Goal: Information Seeking & Learning: Learn about a topic

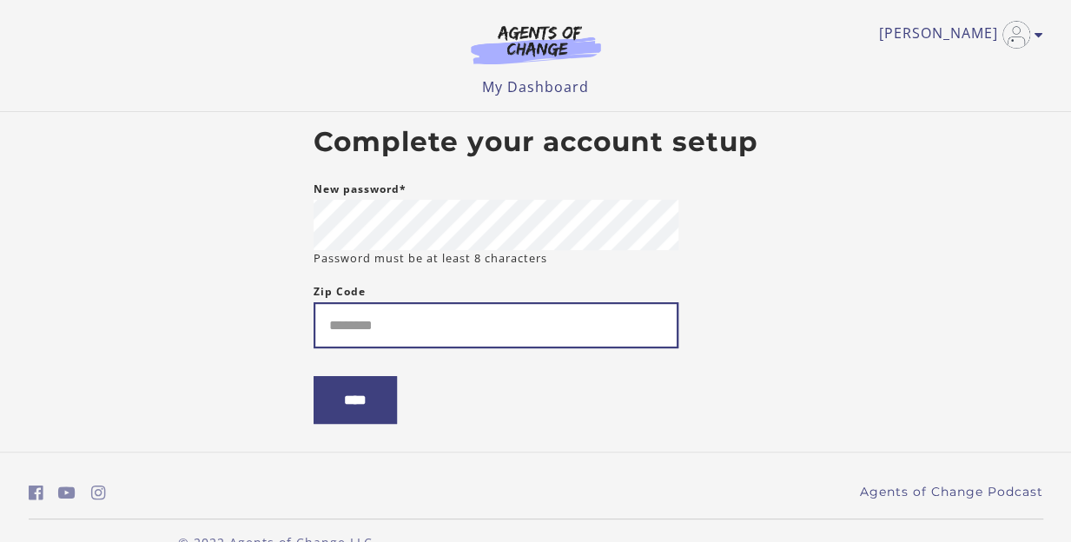
click at [525, 333] on input "Zip Code" at bounding box center [496, 325] width 365 height 46
type input "*****"
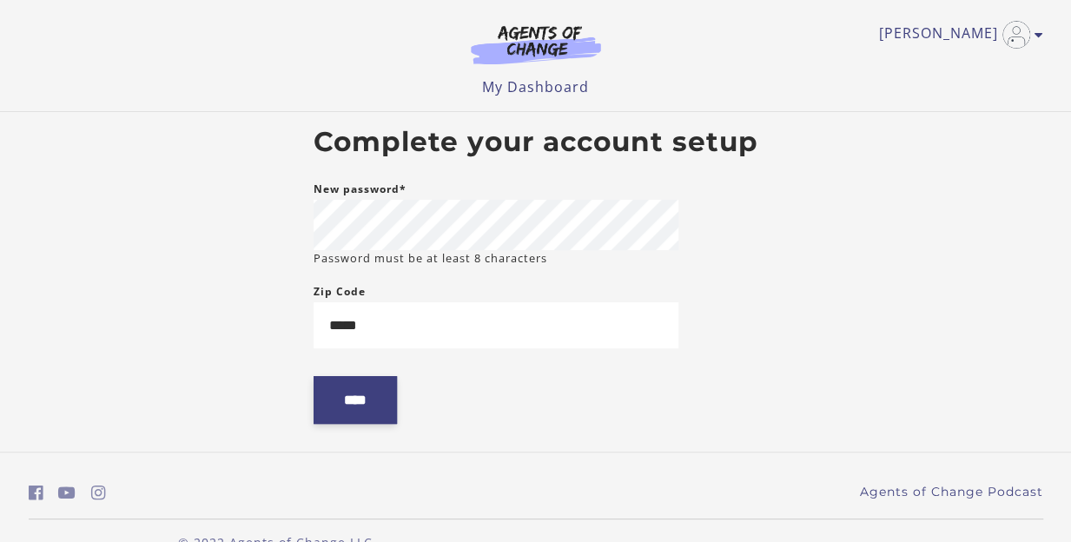
click at [372, 401] on input "****" at bounding box center [355, 400] width 83 height 48
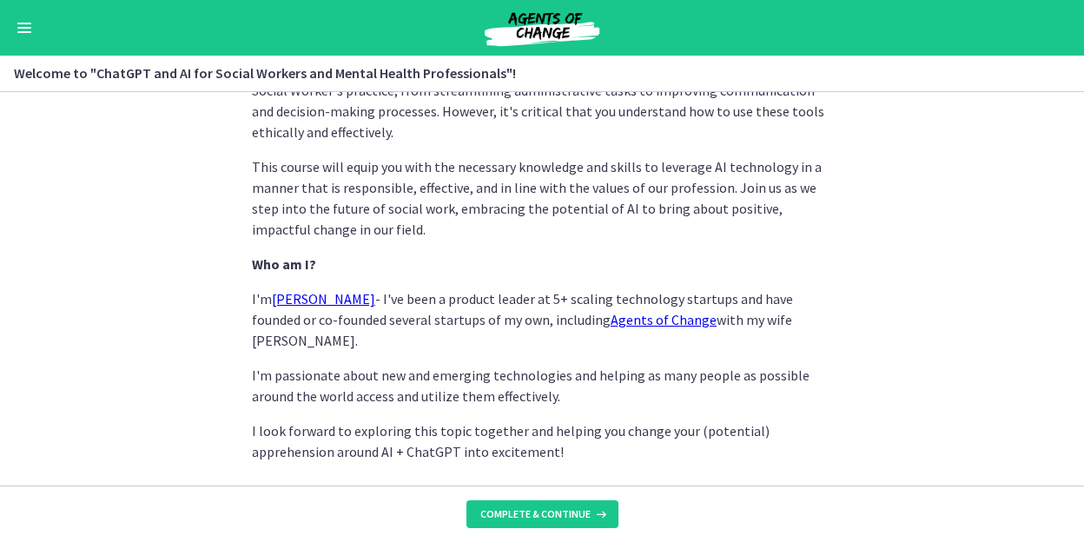
scroll to position [933, 0]
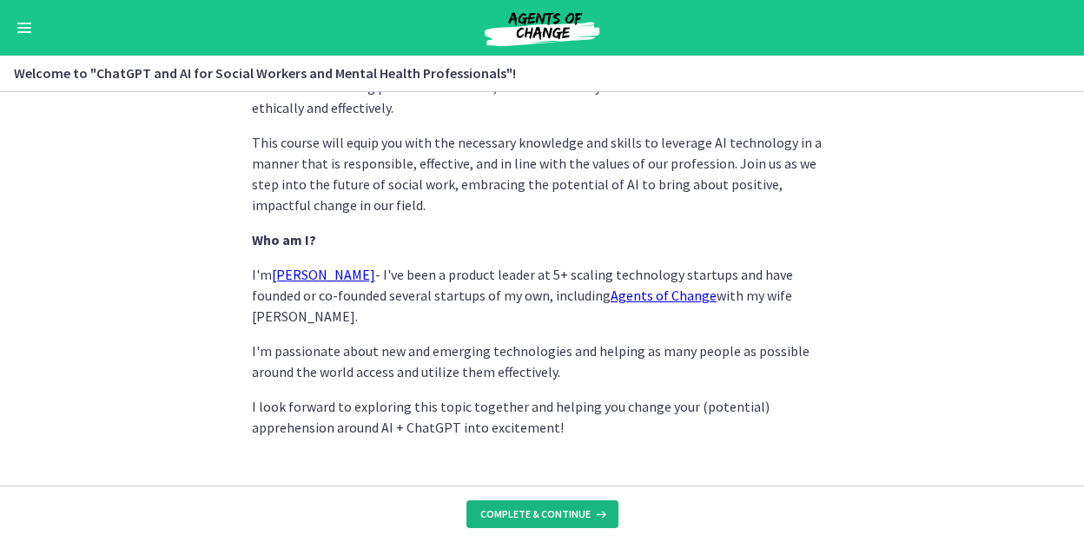
click at [566, 517] on span "Complete & continue" at bounding box center [535, 514] width 110 height 14
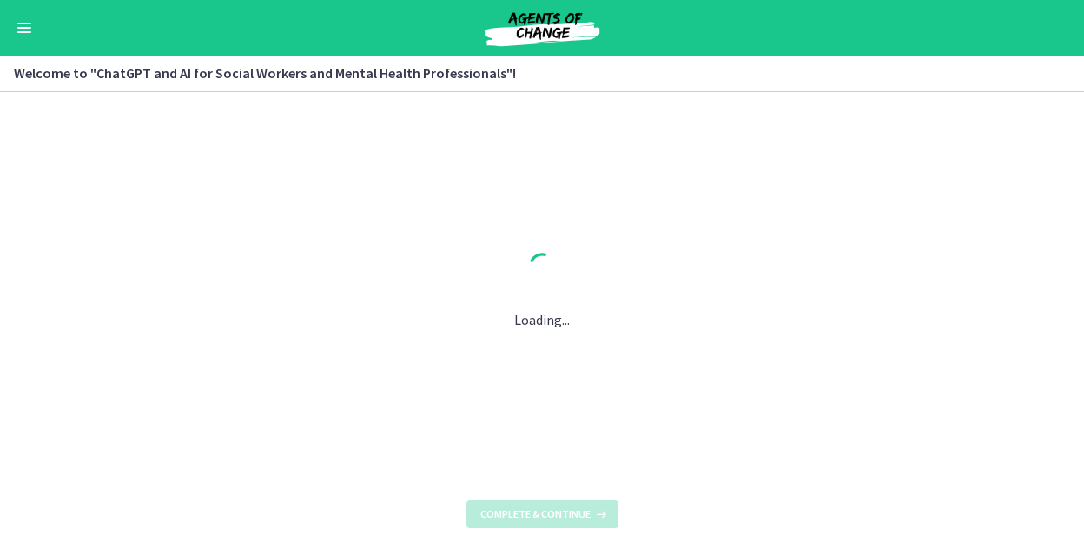
scroll to position [0, 0]
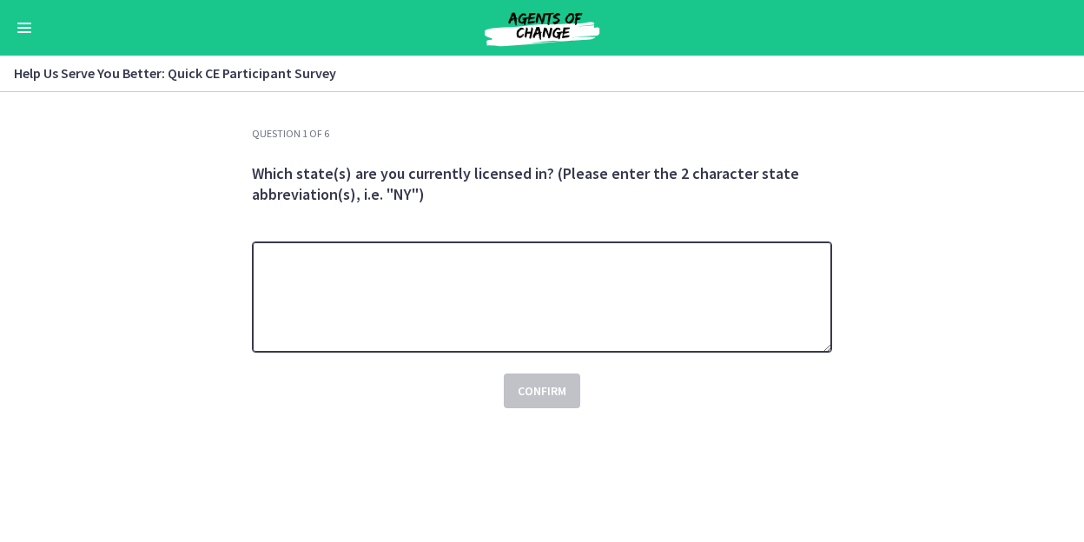
click at [614, 314] on textarea at bounding box center [542, 297] width 580 height 111
type textarea "**"
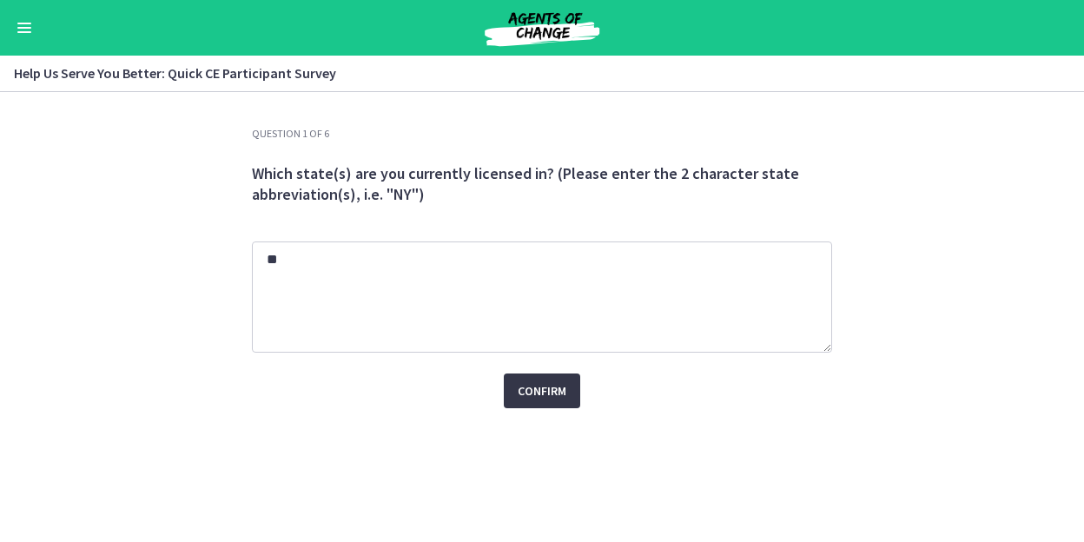
click at [547, 382] on span "Confirm" at bounding box center [542, 391] width 49 height 21
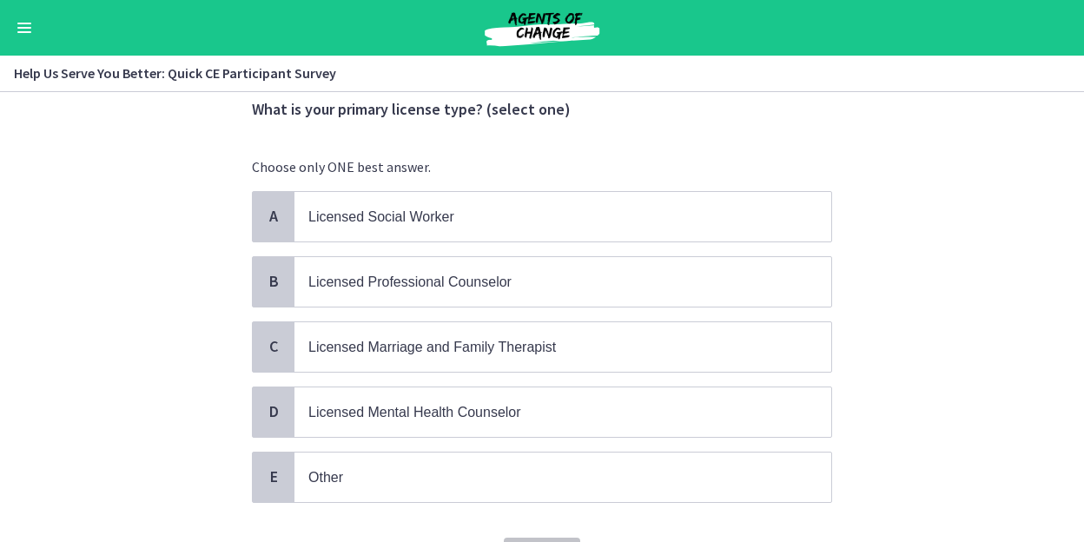
scroll to position [81, 0]
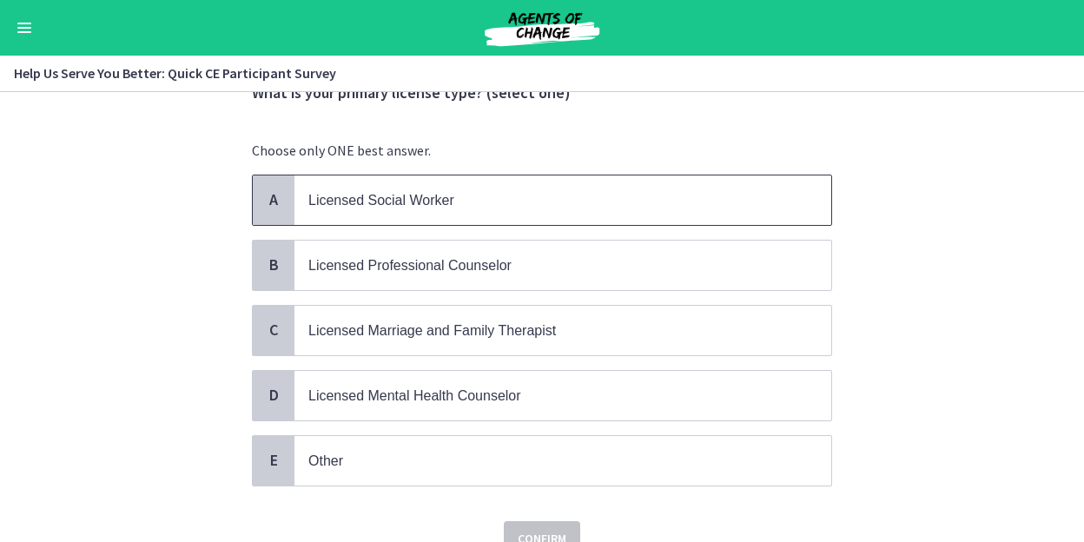
click at [587, 200] on p "Licensed Social Worker" at bounding box center [545, 200] width 474 height 22
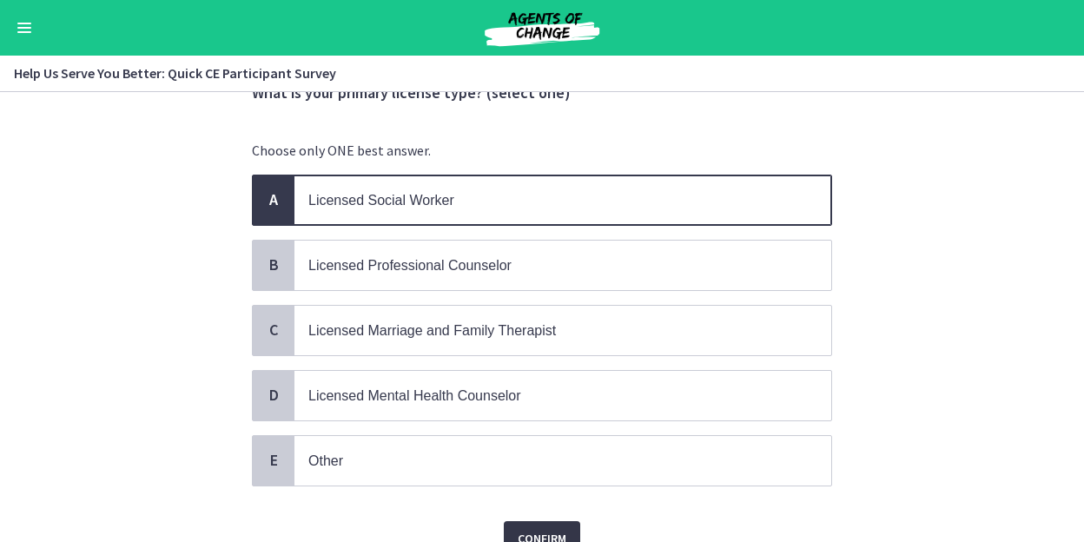
click at [541, 528] on span "Confirm" at bounding box center [542, 538] width 49 height 21
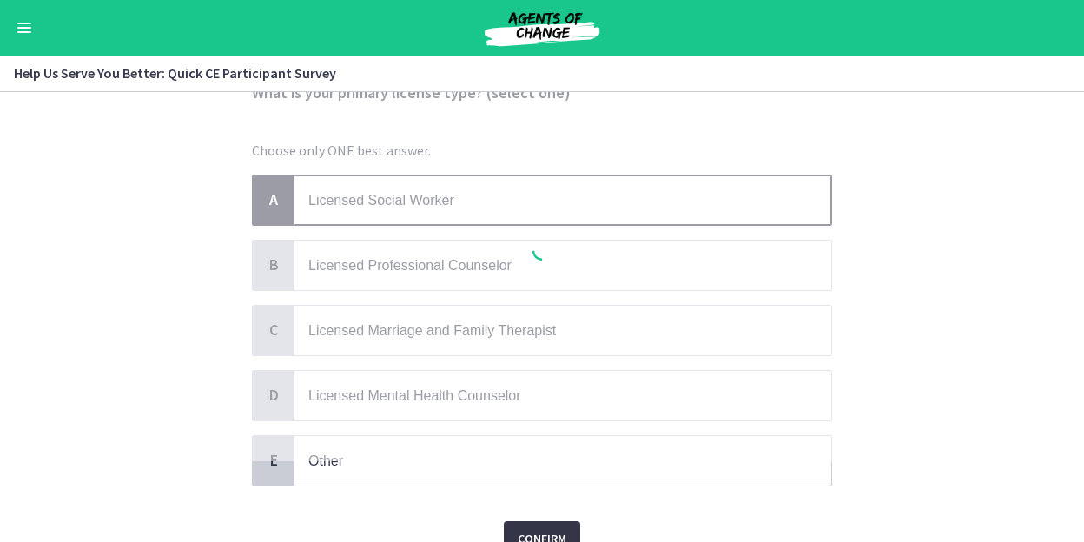
scroll to position [0, 0]
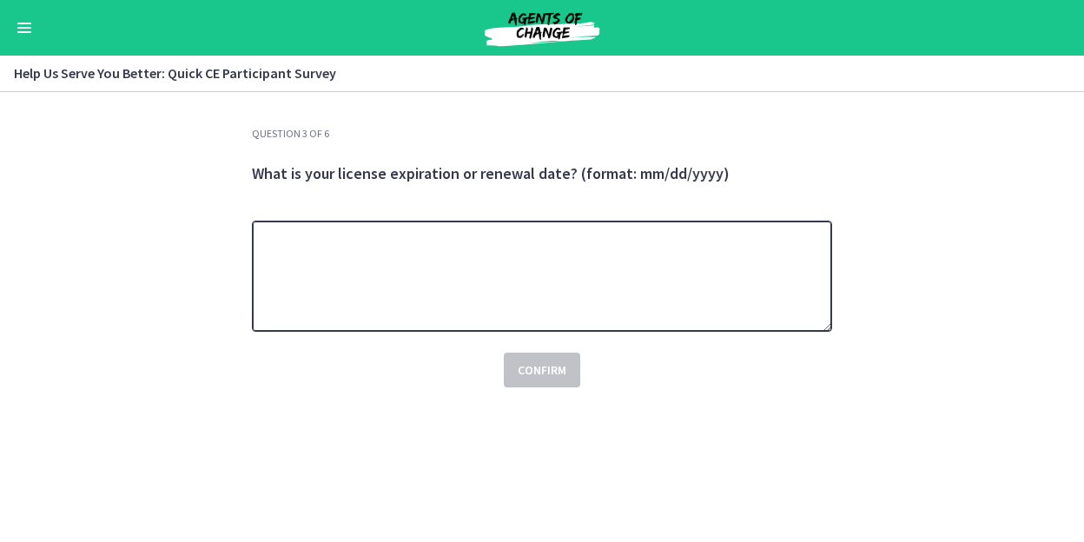
click at [601, 258] on textarea at bounding box center [542, 276] width 580 height 111
type textarea "**********"
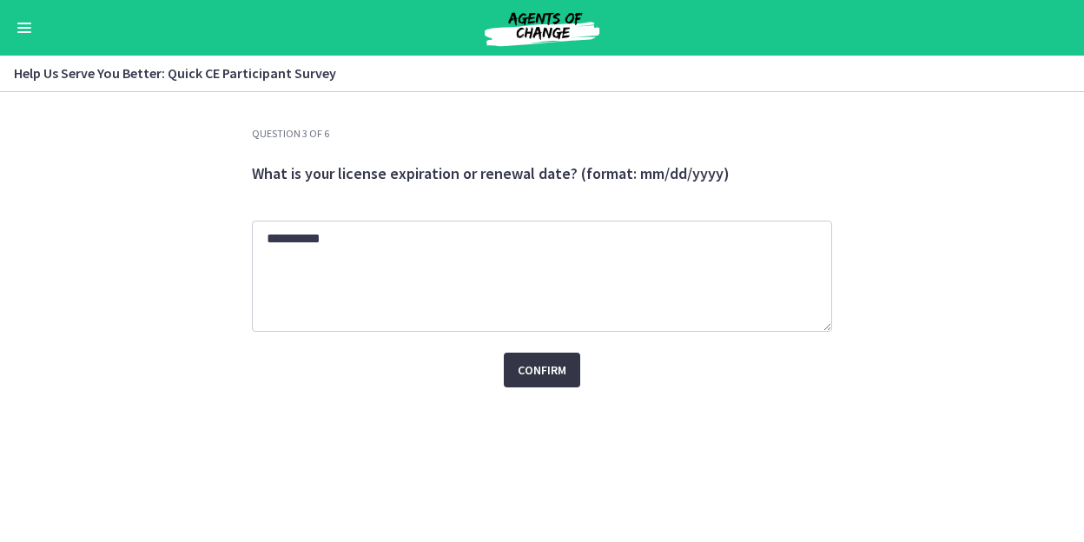
click at [533, 379] on span "Confirm" at bounding box center [542, 370] width 49 height 21
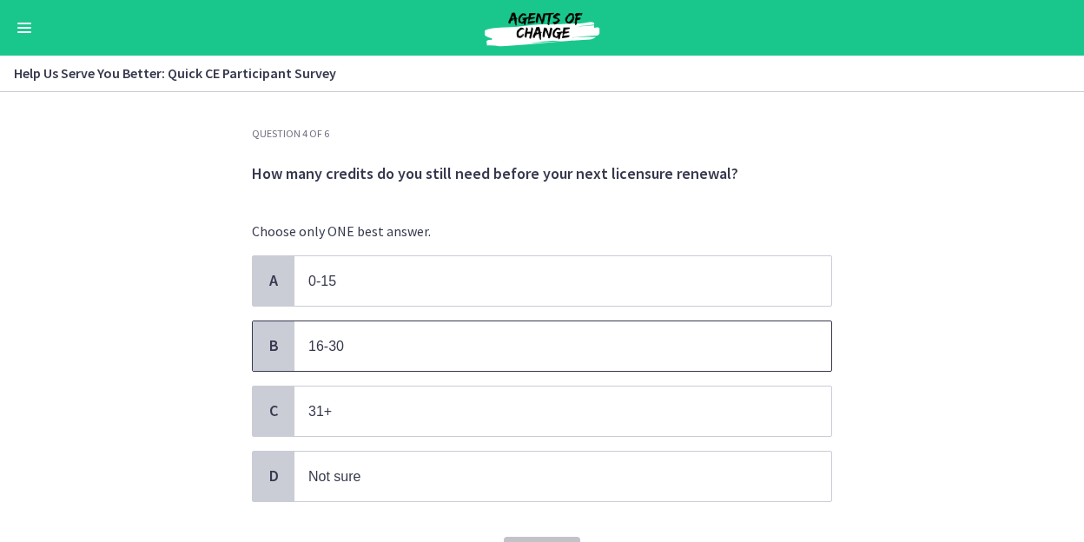
click at [521, 343] on p "16-30" at bounding box center [545, 346] width 474 height 22
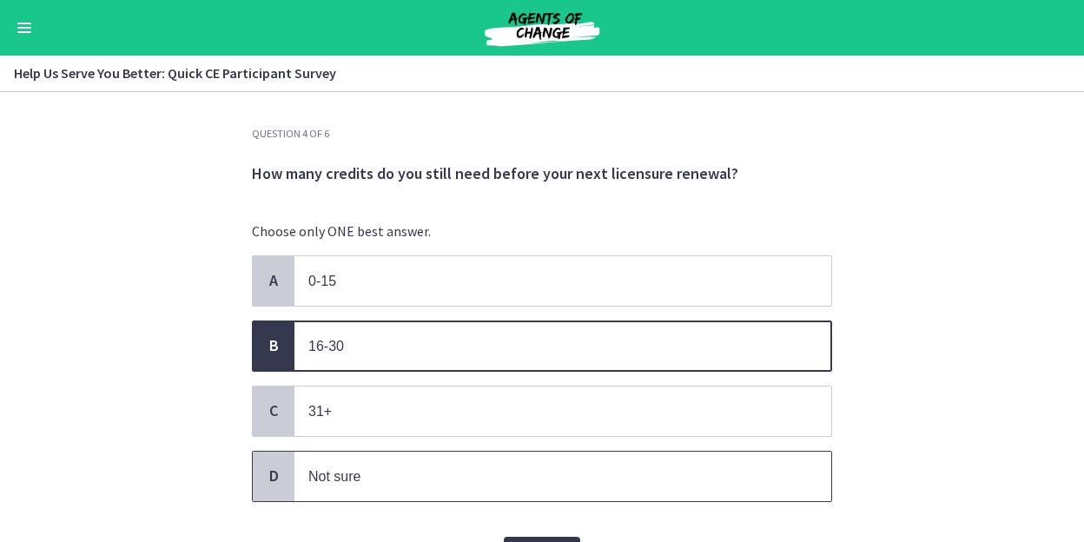
click at [547, 488] on span "Not sure" at bounding box center [563, 477] width 537 height 50
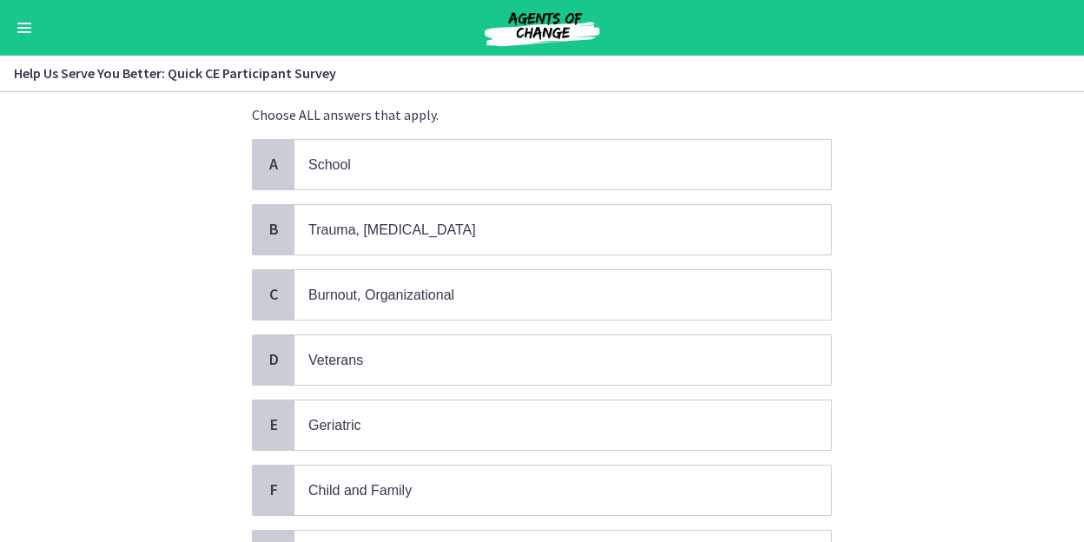
scroll to position [111, 0]
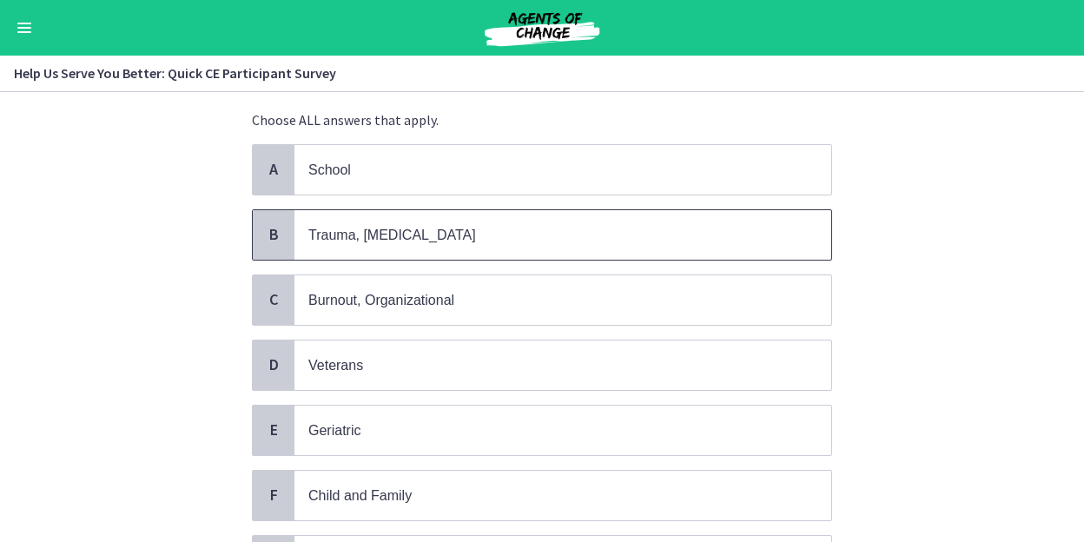
click at [754, 237] on p "Trauma, [MEDICAL_DATA]" at bounding box center [545, 235] width 474 height 22
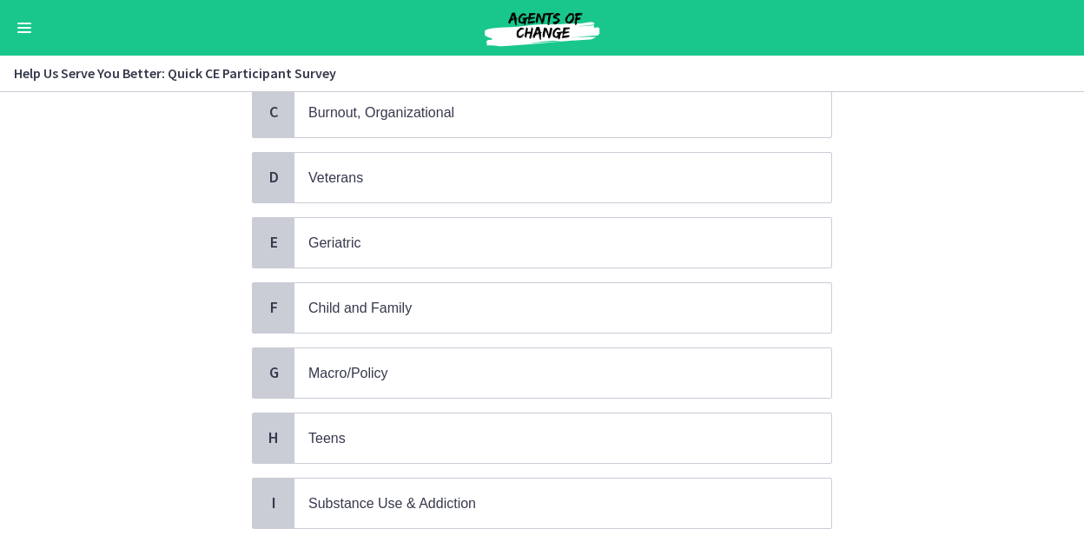
scroll to position [304, 0]
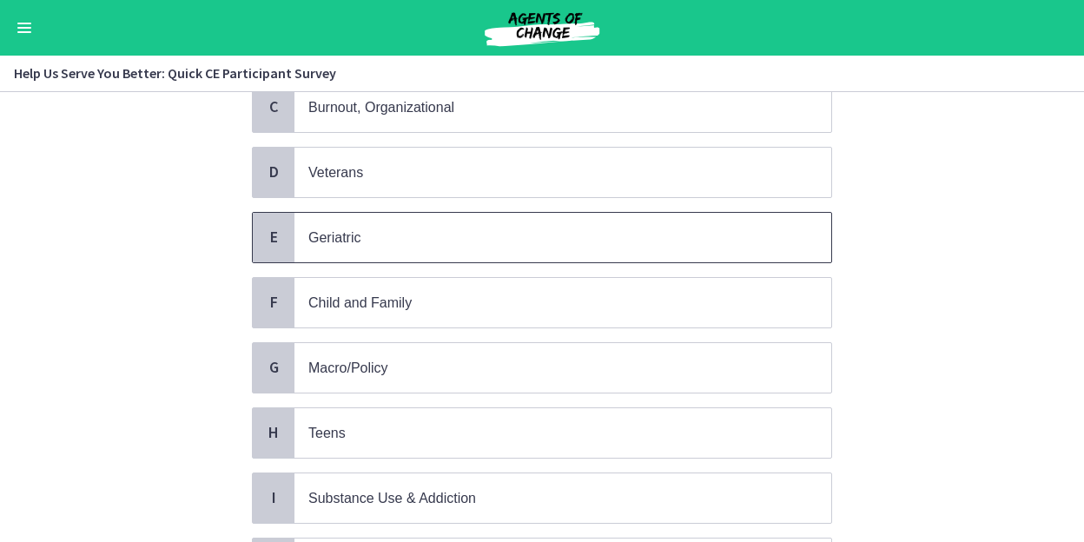
click at [798, 233] on span "Geriatric" at bounding box center [563, 238] width 537 height 50
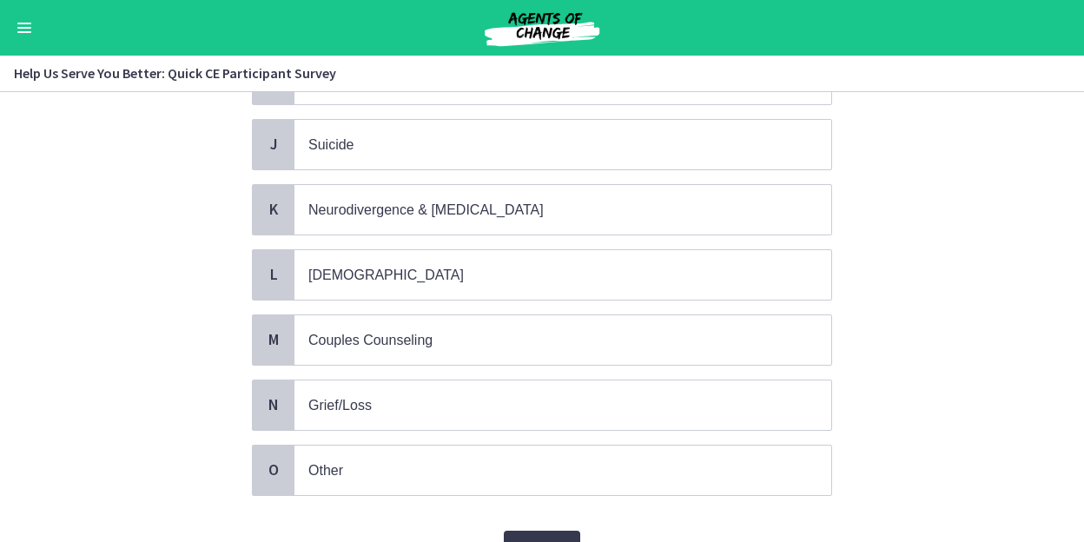
scroll to position [726, 0]
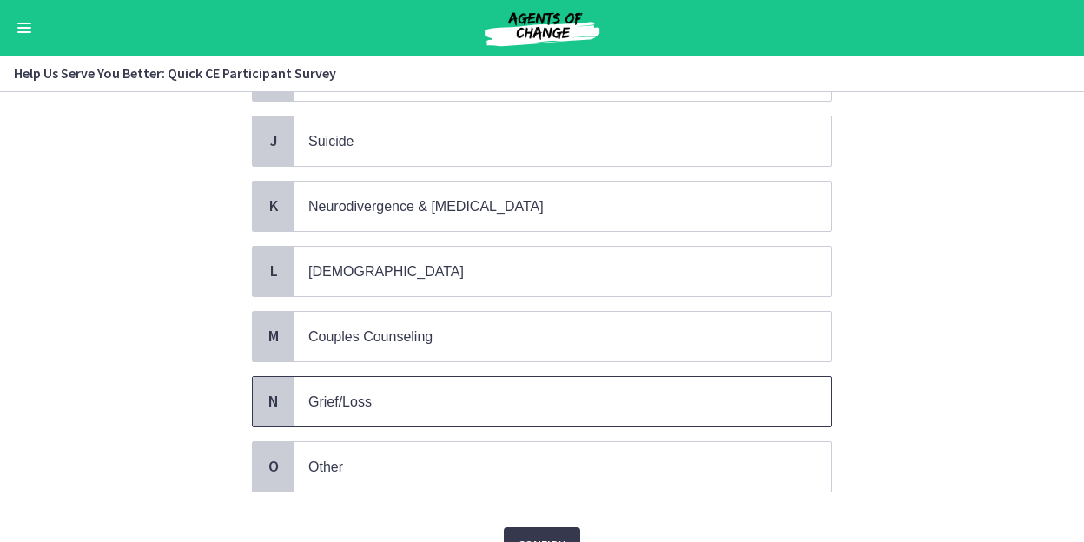
click at [784, 377] on span "Grief/Loss" at bounding box center [563, 402] width 537 height 50
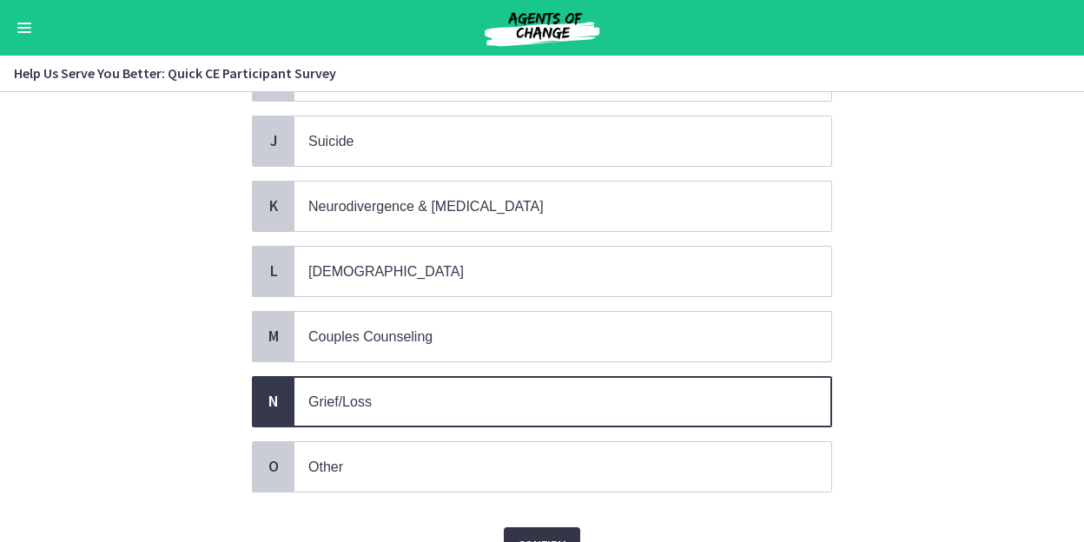
click at [555, 527] on button "Confirm" at bounding box center [542, 544] width 76 height 35
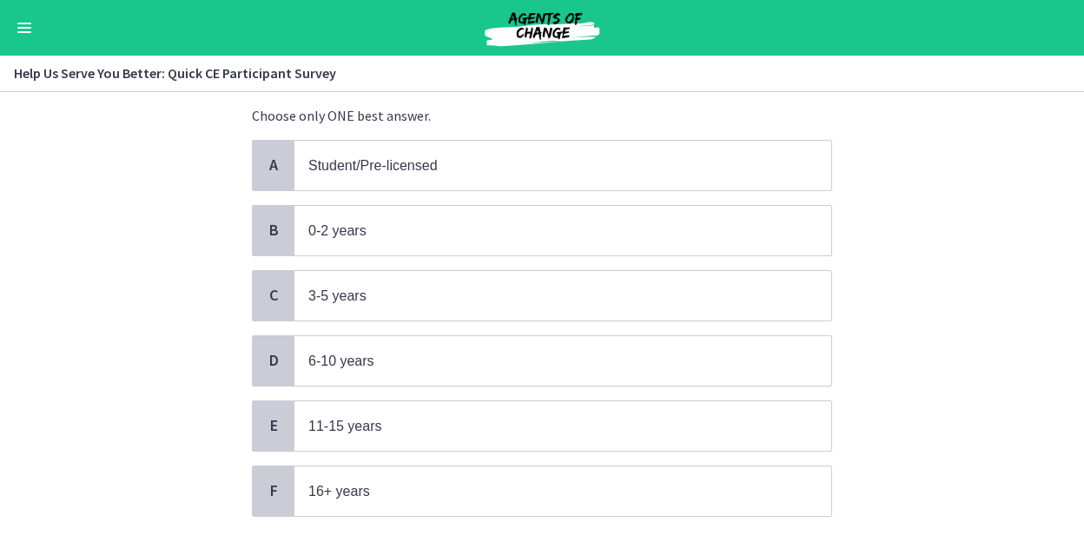
scroll to position [126, 0]
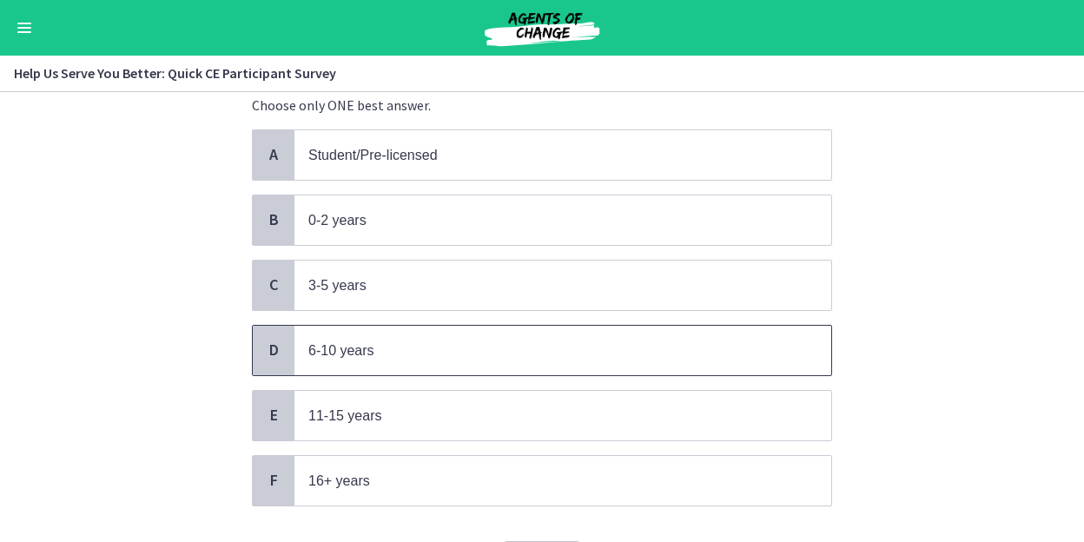
click at [731, 349] on p "6-10 years" at bounding box center [545, 351] width 474 height 22
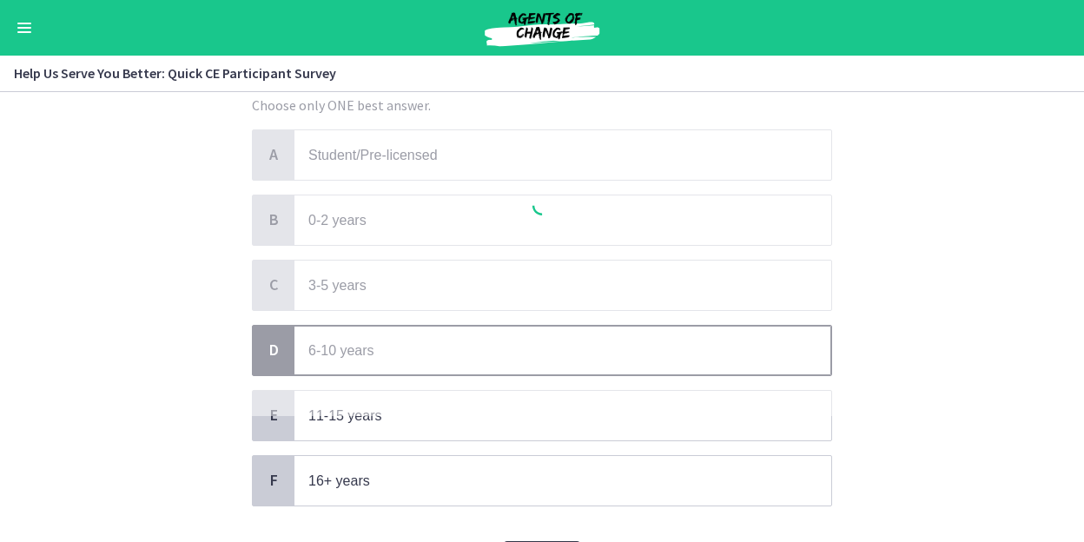
scroll to position [0, 0]
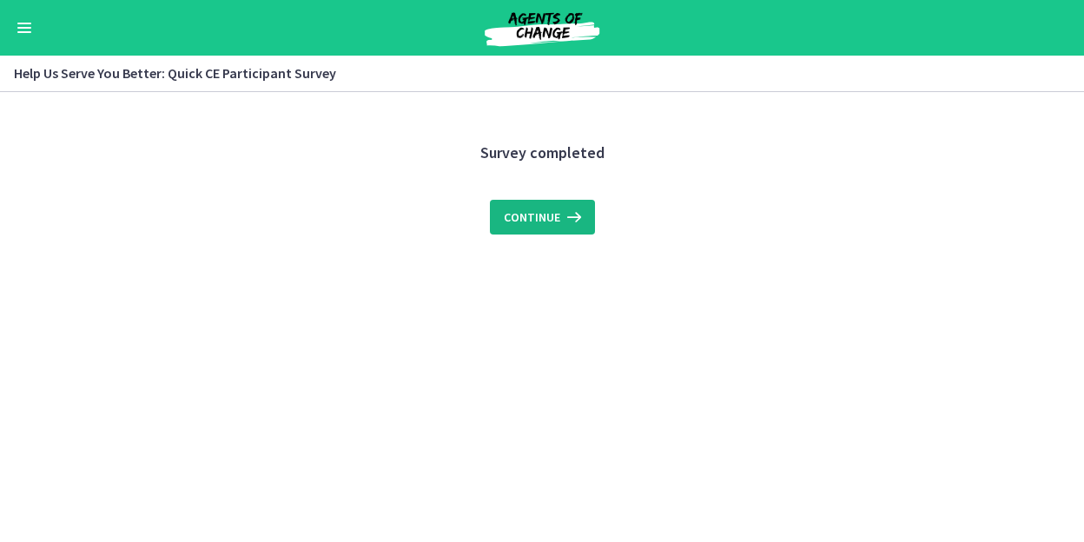
click at [551, 228] on button "Continue" at bounding box center [542, 217] width 105 height 35
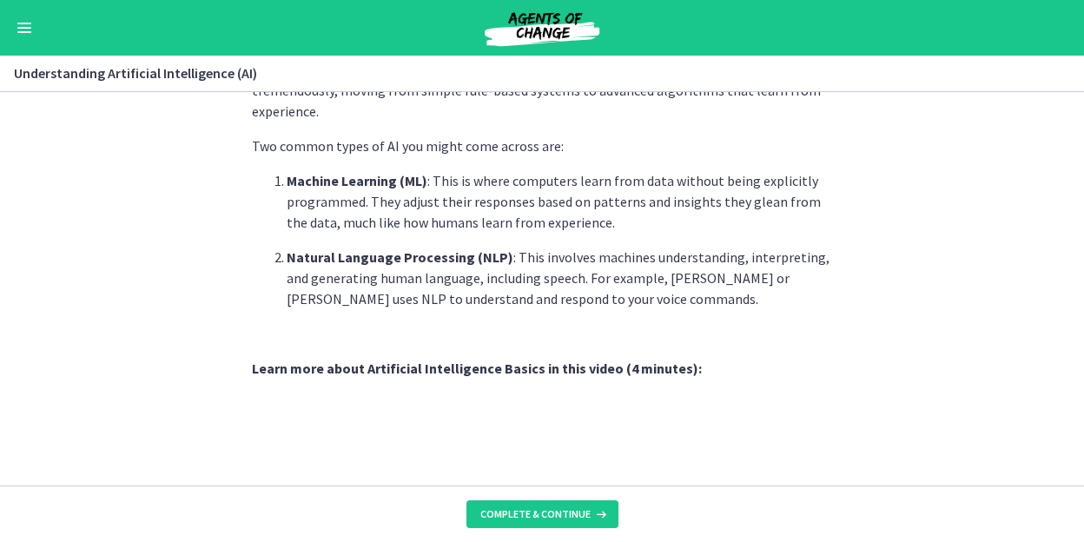
scroll to position [884, 0]
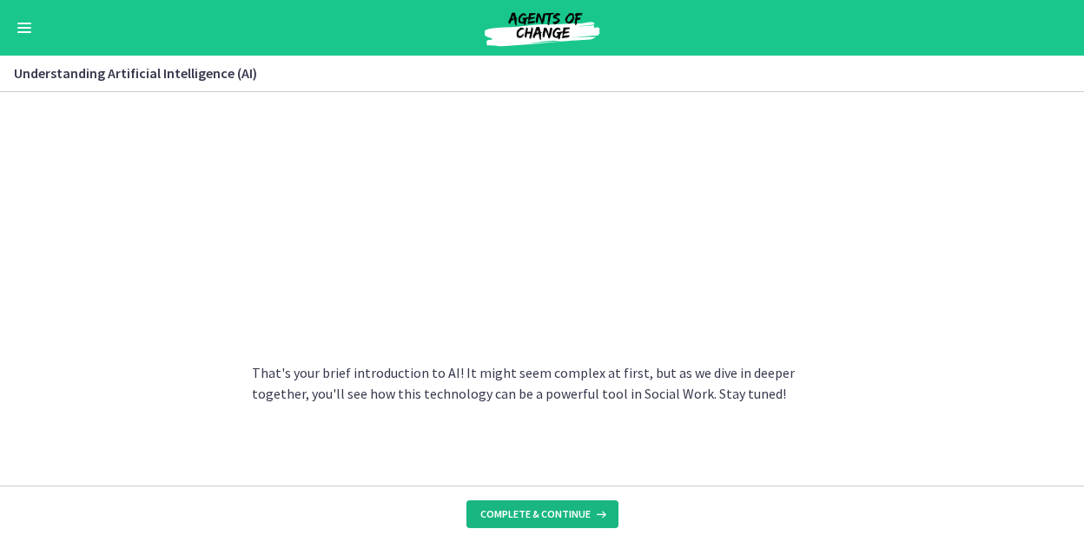
click at [593, 517] on icon at bounding box center [599, 514] width 17 height 14
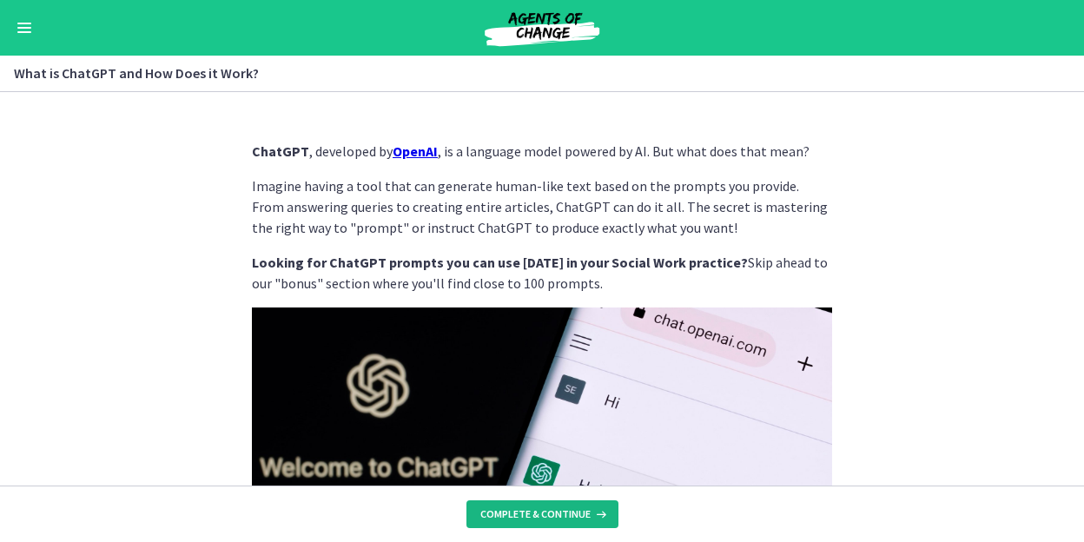
click at [593, 517] on icon at bounding box center [599, 514] width 17 height 14
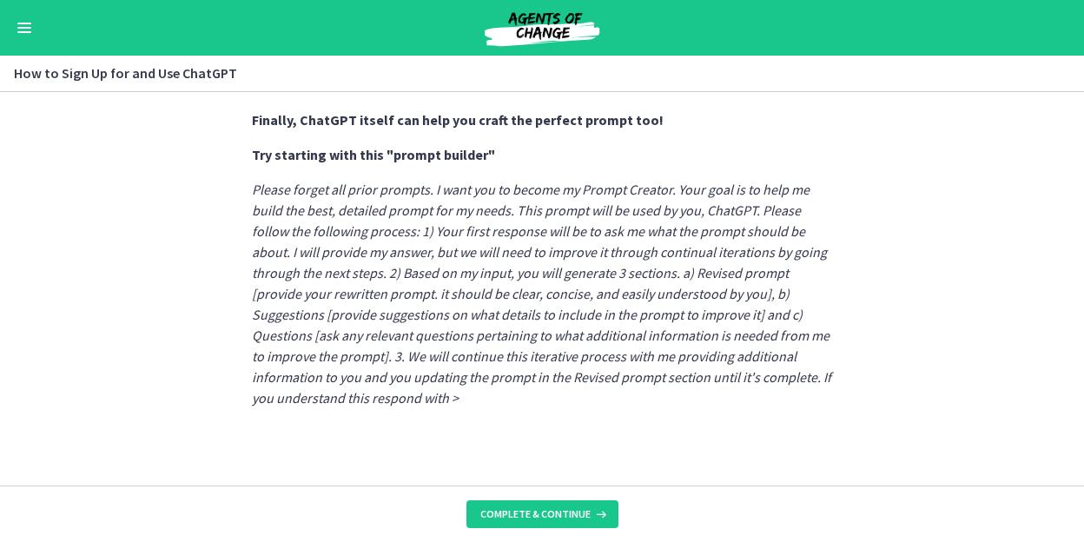
scroll to position [1062, 0]
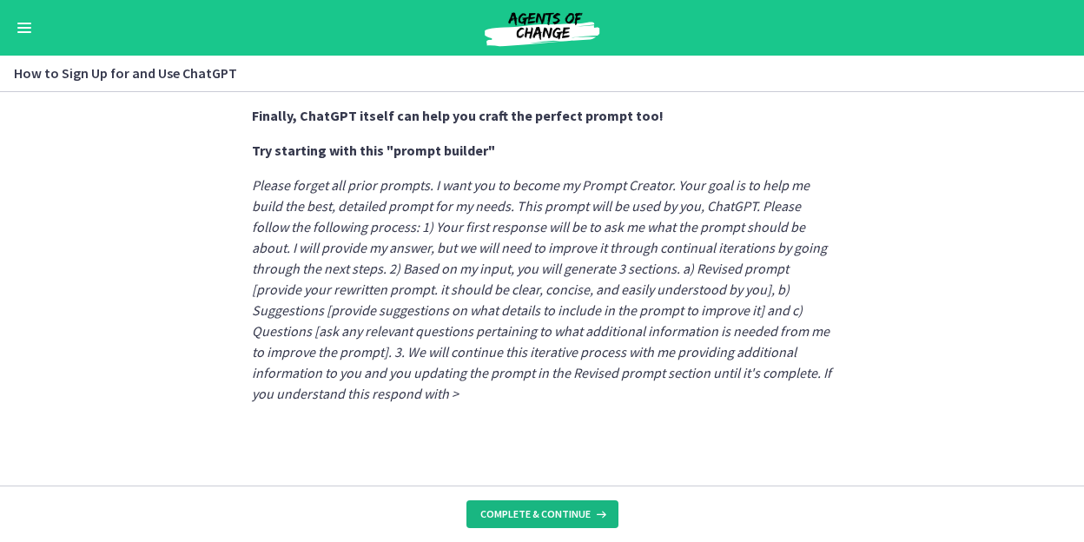
click at [566, 517] on span "Complete & continue" at bounding box center [535, 514] width 110 height 14
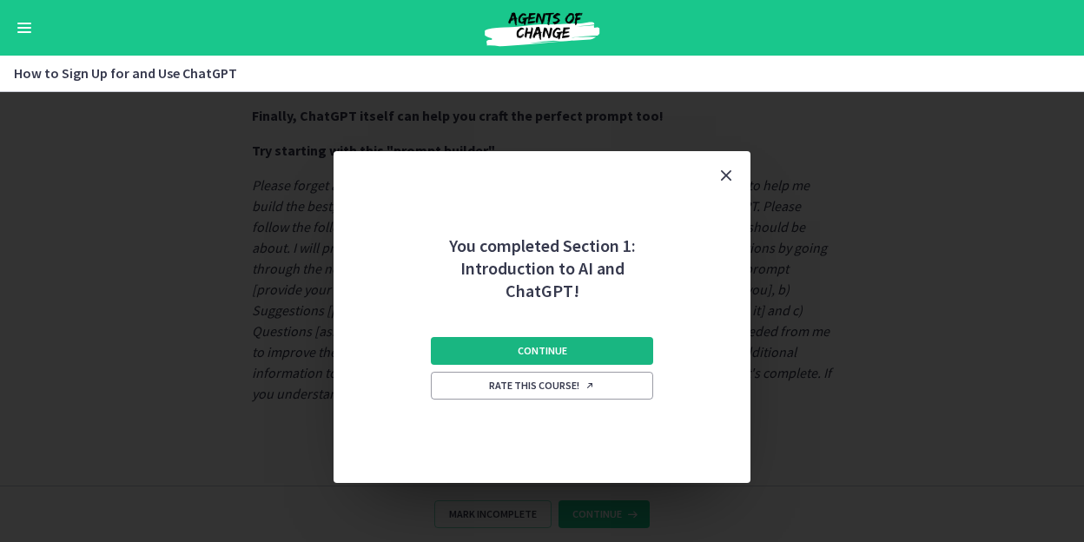
click at [583, 354] on button "Continue" at bounding box center [542, 351] width 222 height 28
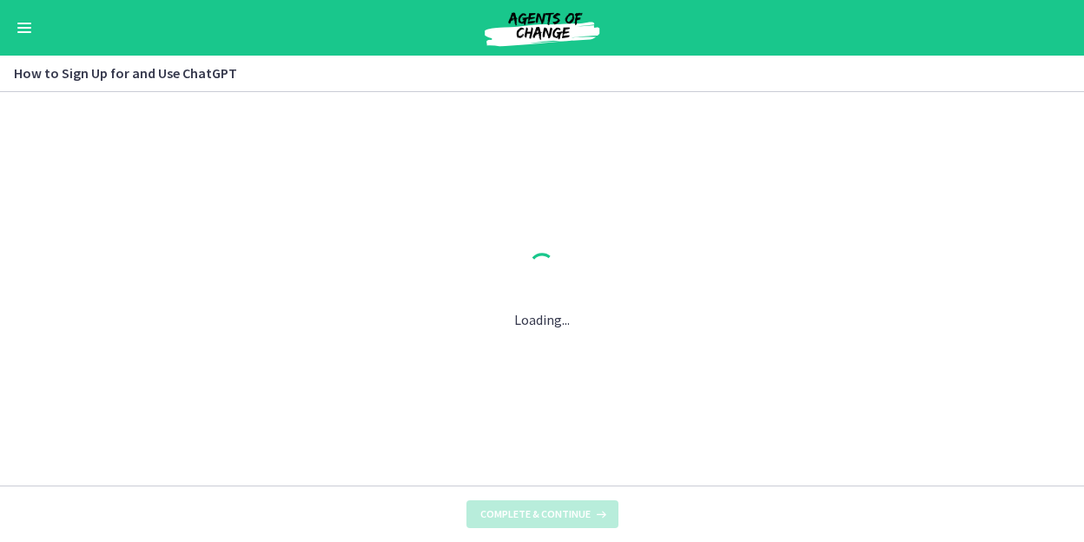
scroll to position [0, 0]
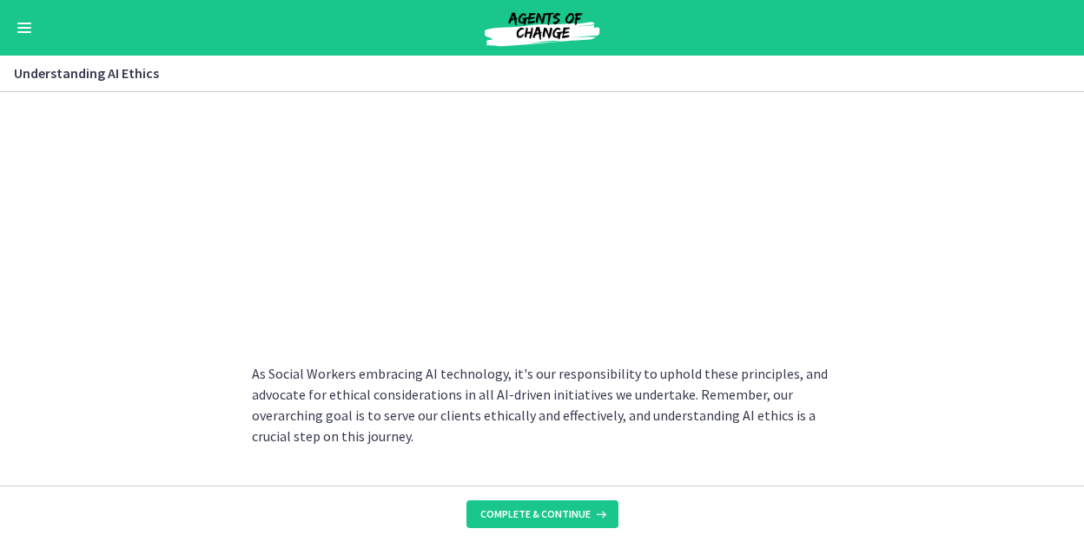
scroll to position [995, 0]
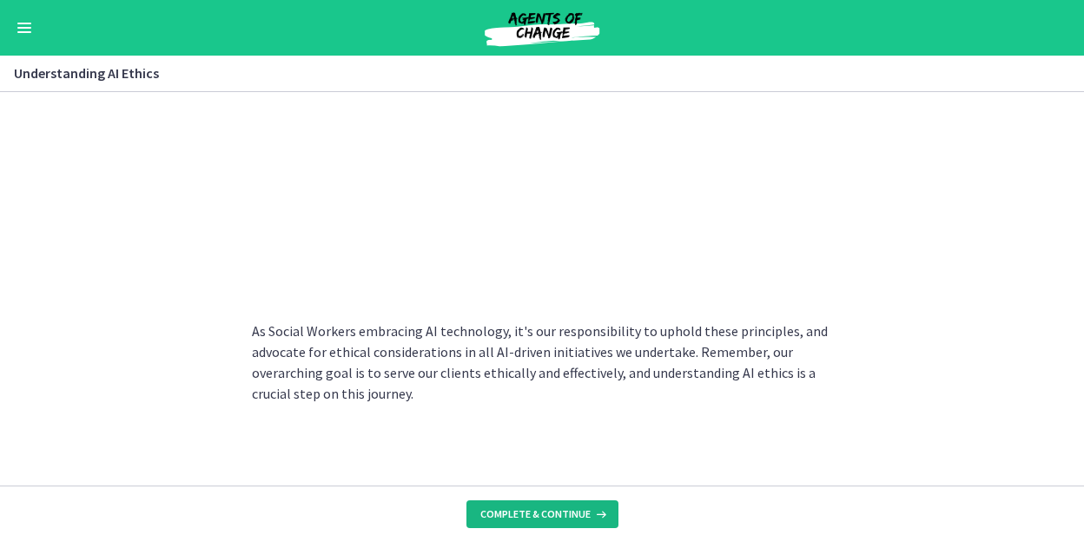
click at [599, 508] on icon at bounding box center [599, 514] width 17 height 14
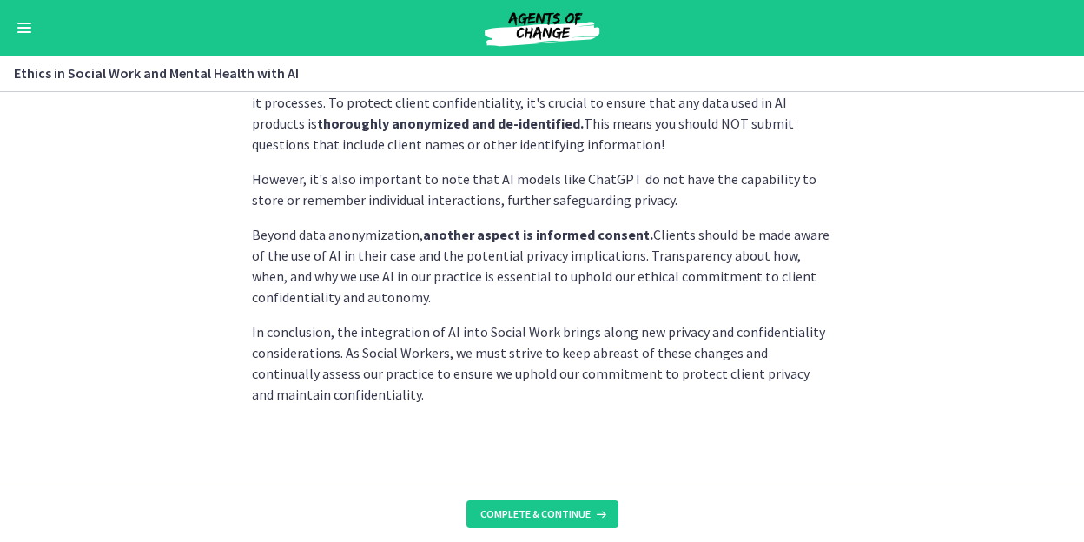
scroll to position [565, 0]
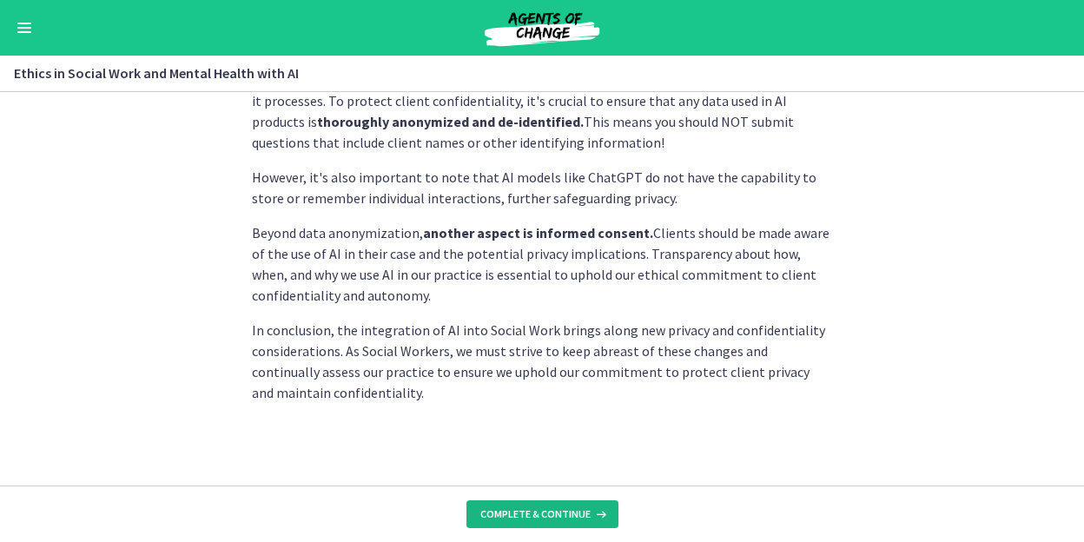
click at [535, 513] on span "Complete & continue" at bounding box center [535, 514] width 110 height 14
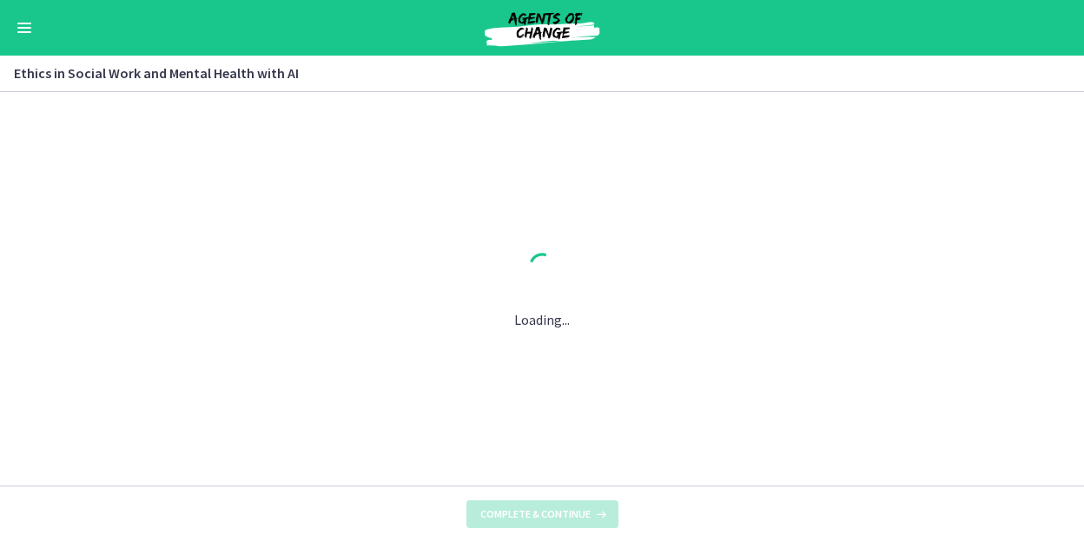
scroll to position [0, 0]
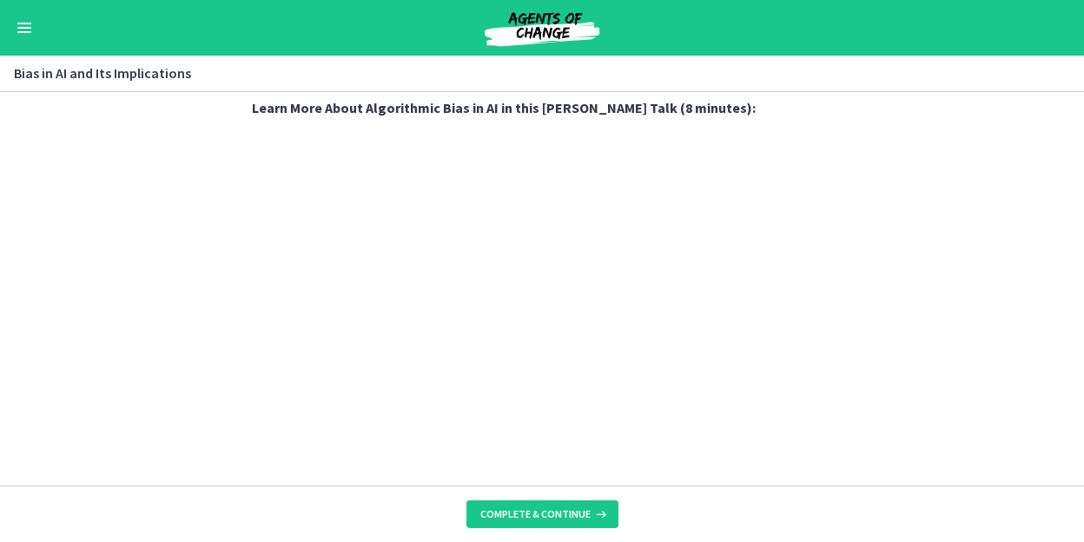
scroll to position [644, 0]
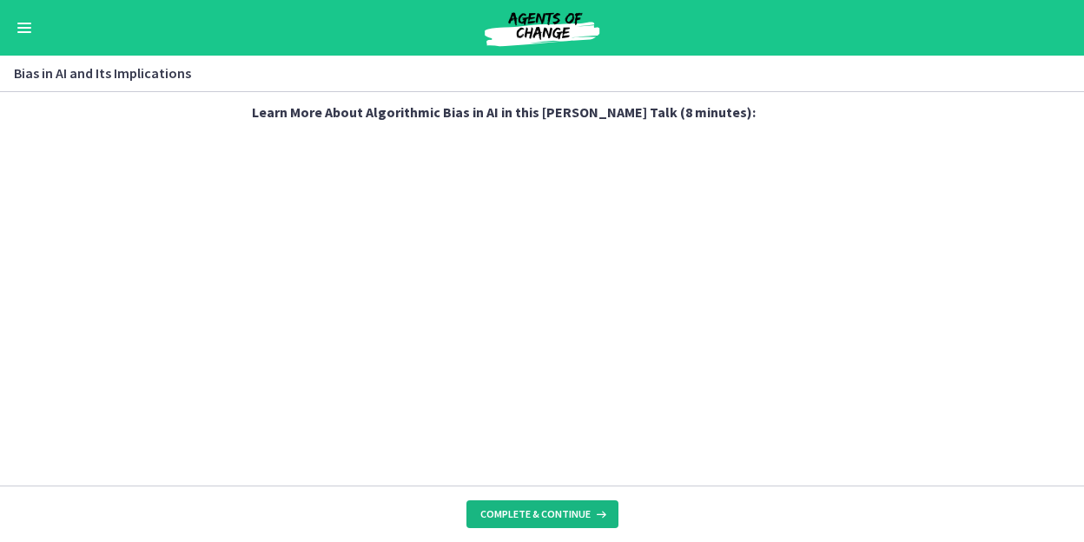
click at [597, 520] on icon at bounding box center [599, 514] width 17 height 14
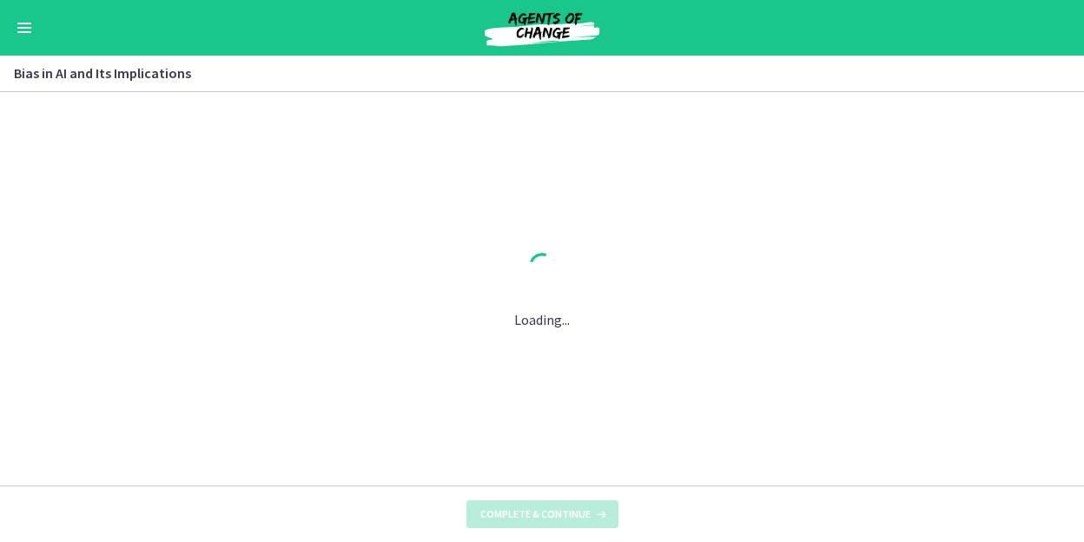
scroll to position [0, 0]
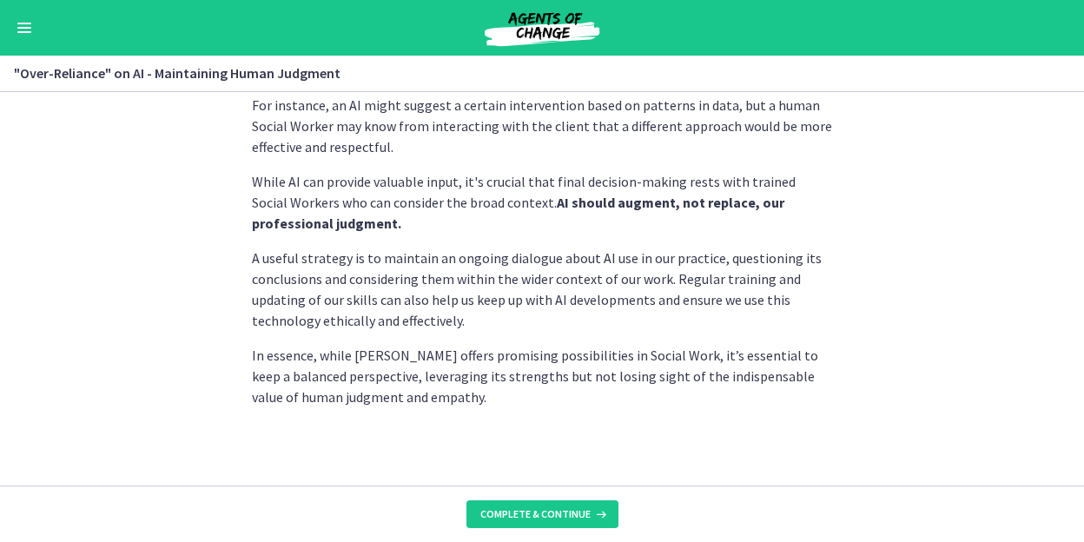
scroll to position [555, 0]
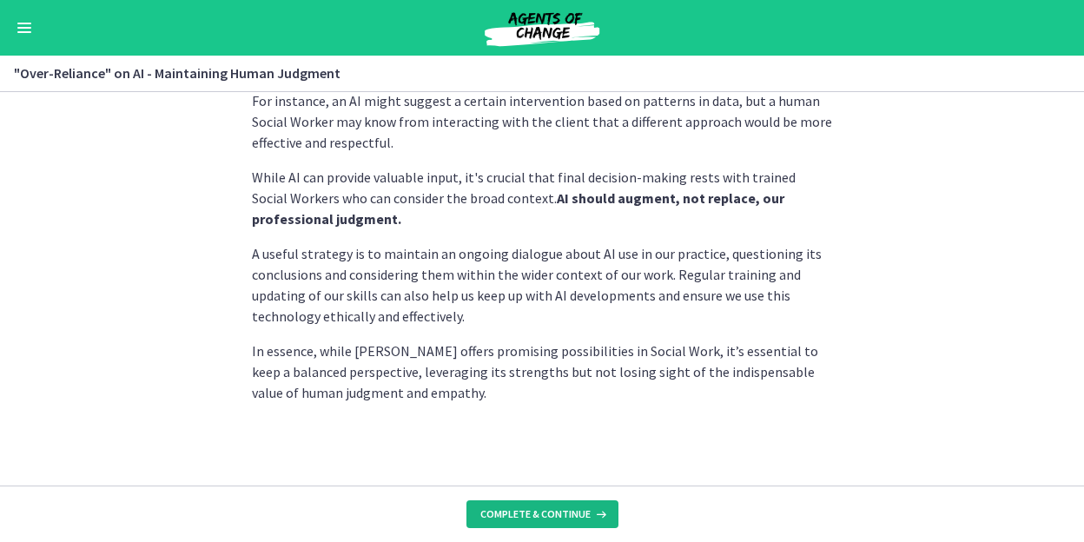
click at [533, 509] on span "Complete & continue" at bounding box center [535, 514] width 110 height 14
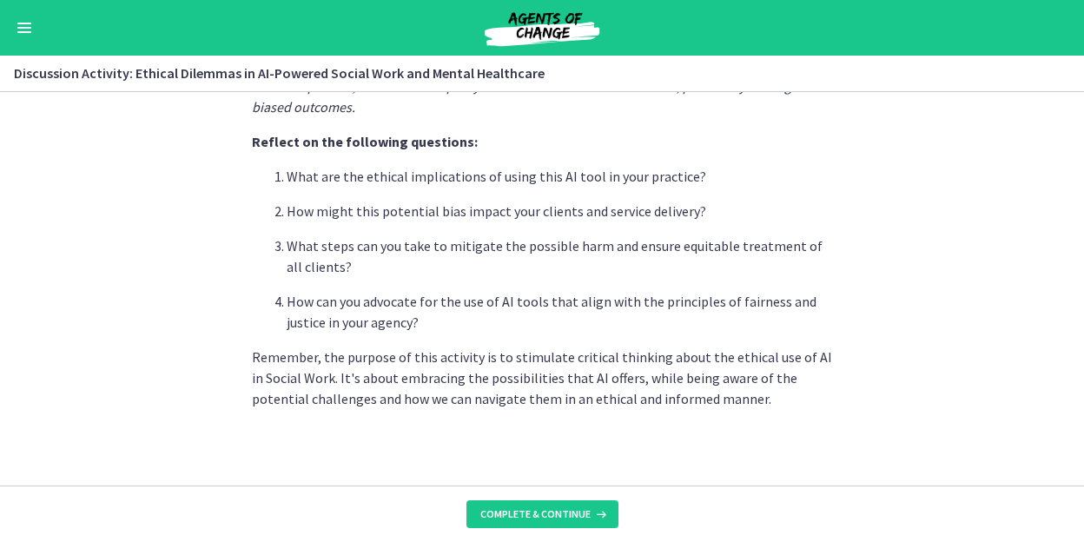
scroll to position [565, 0]
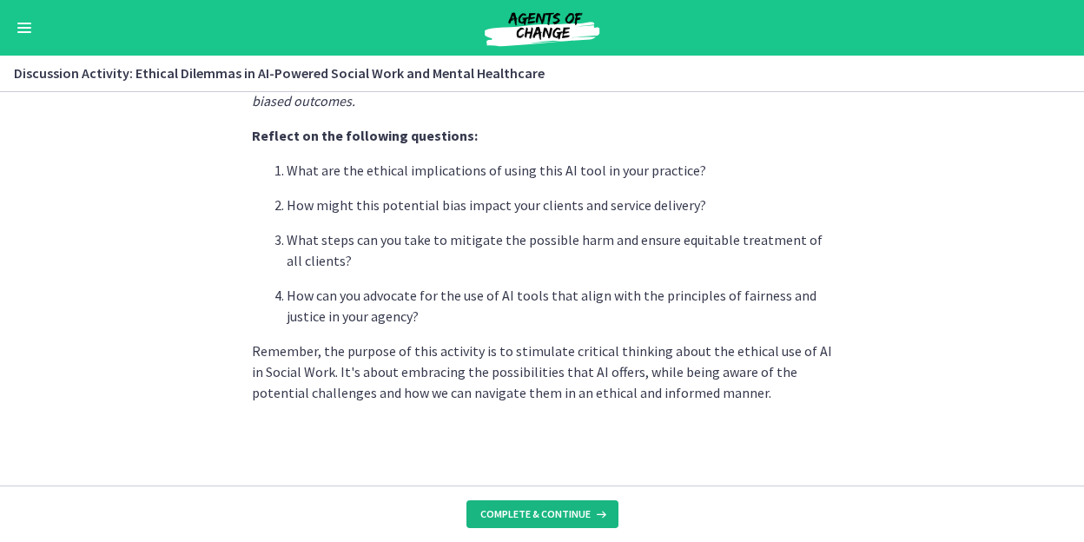
click at [532, 506] on button "Complete & continue" at bounding box center [543, 514] width 152 height 28
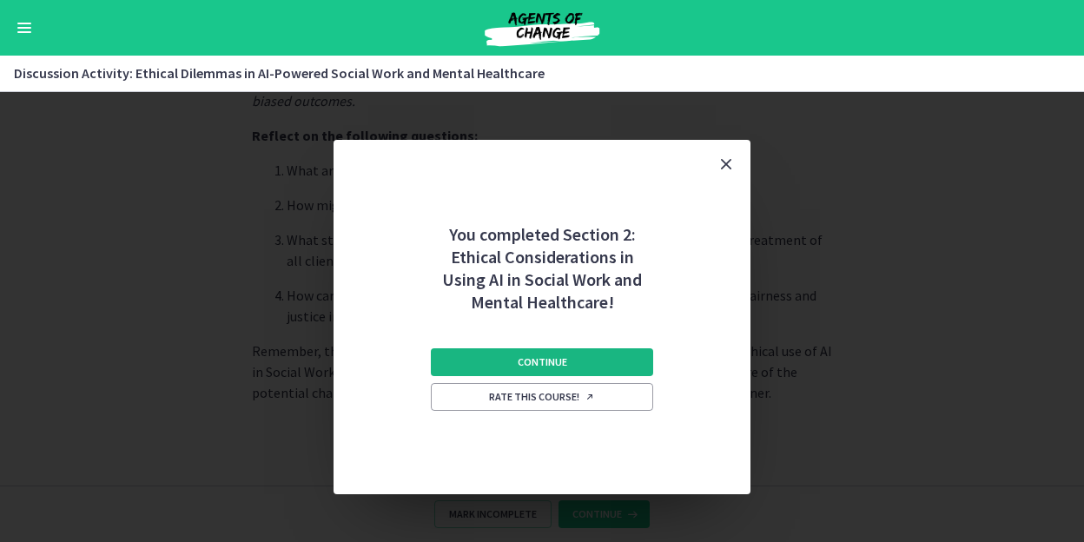
click at [573, 353] on button "Continue" at bounding box center [542, 362] width 222 height 28
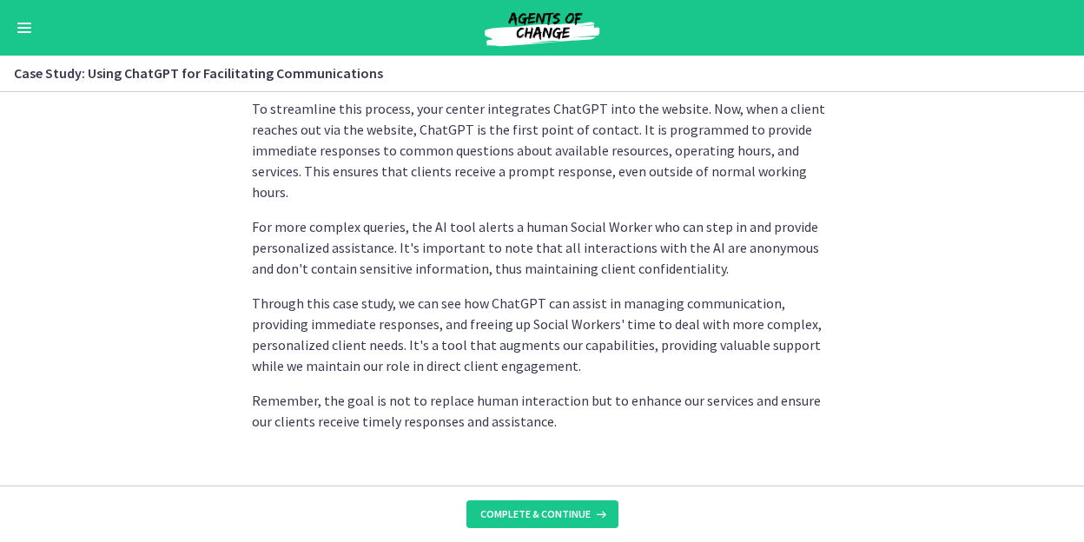
scroll to position [569, 0]
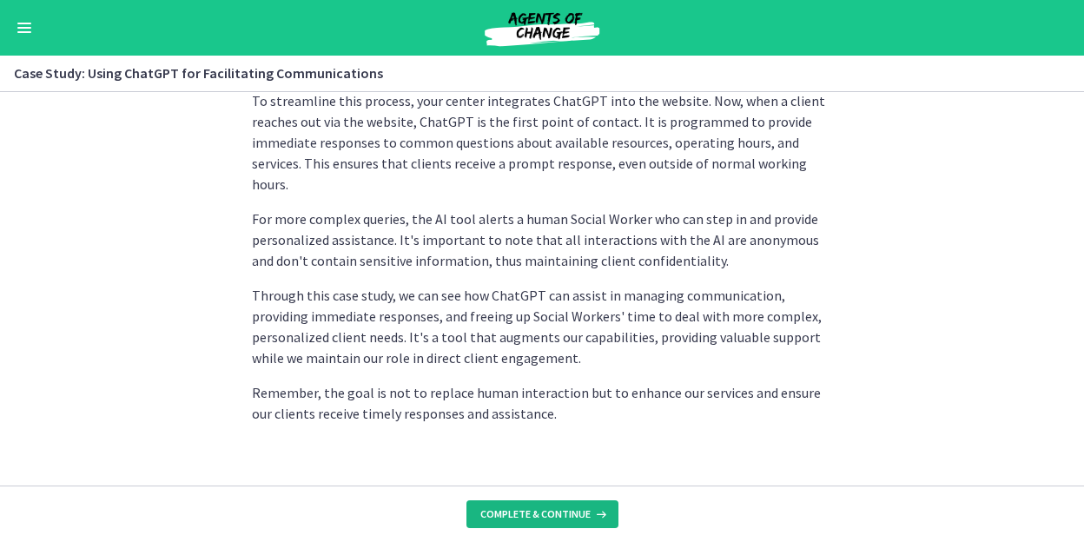
click at [592, 507] on icon at bounding box center [599, 514] width 17 height 14
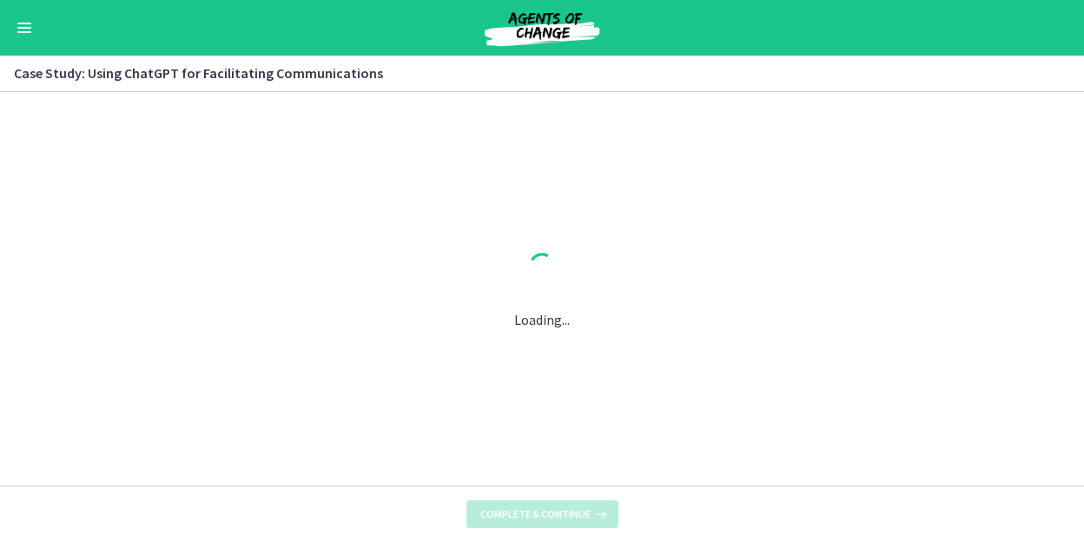
scroll to position [0, 0]
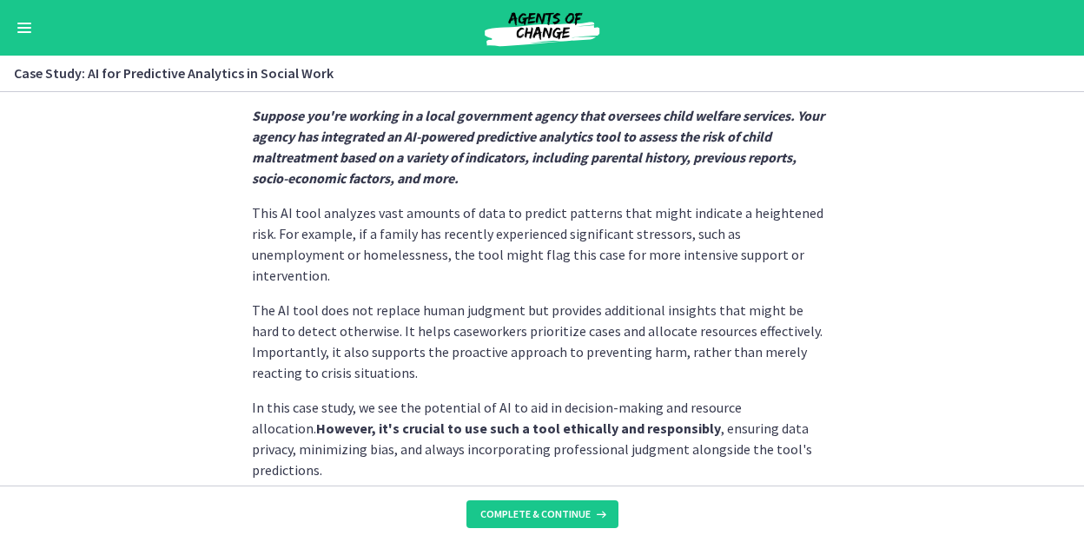
scroll to position [488, 0]
click at [597, 512] on icon at bounding box center [599, 514] width 17 height 14
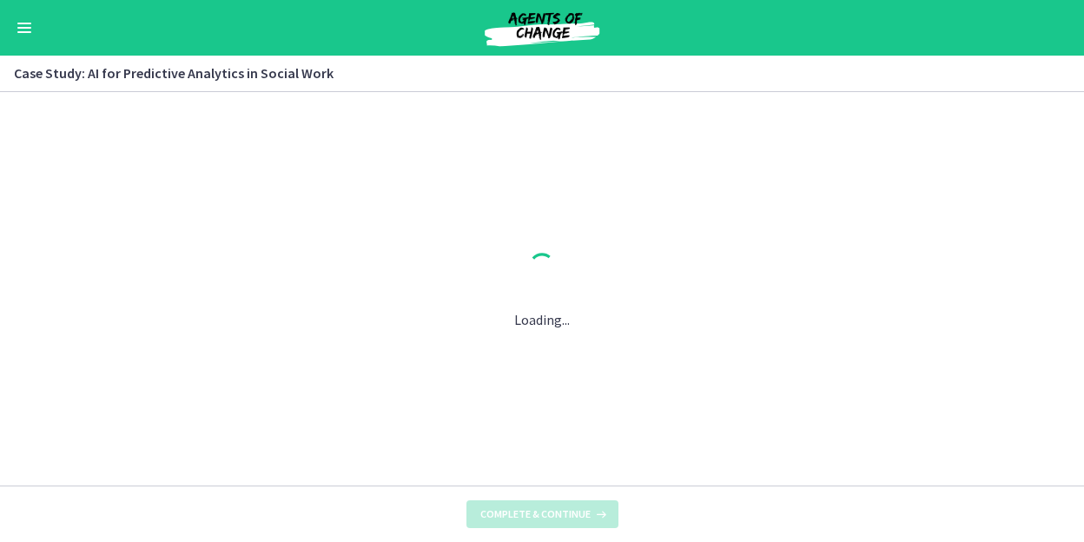
scroll to position [0, 0]
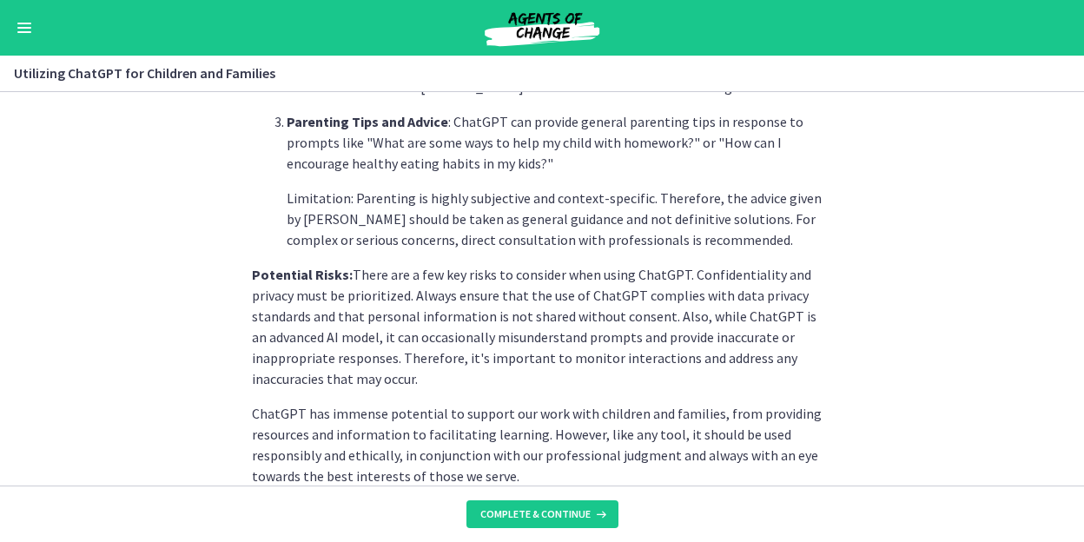
scroll to position [810, 0]
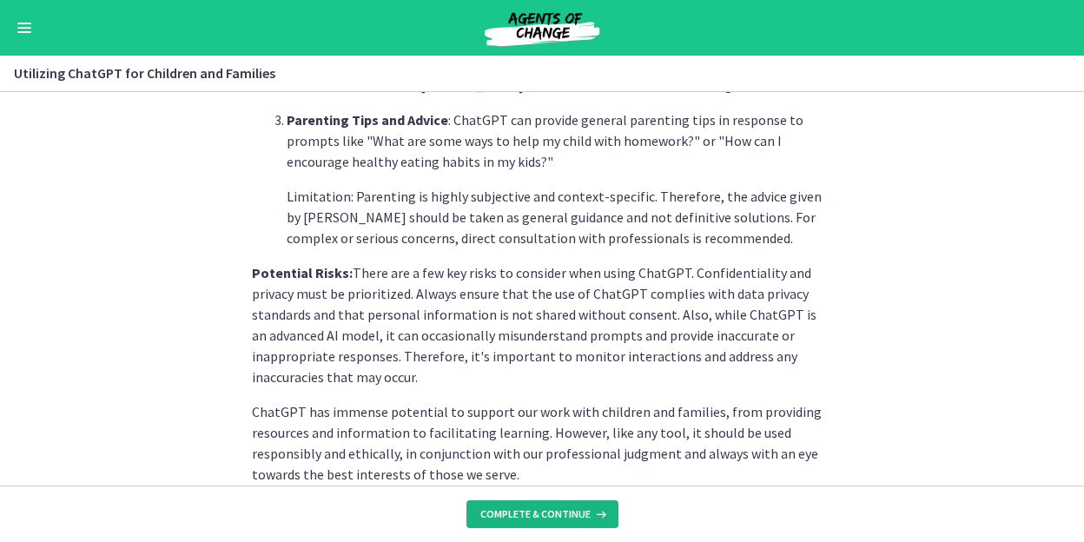
click at [546, 517] on span "Complete & continue" at bounding box center [535, 514] width 110 height 14
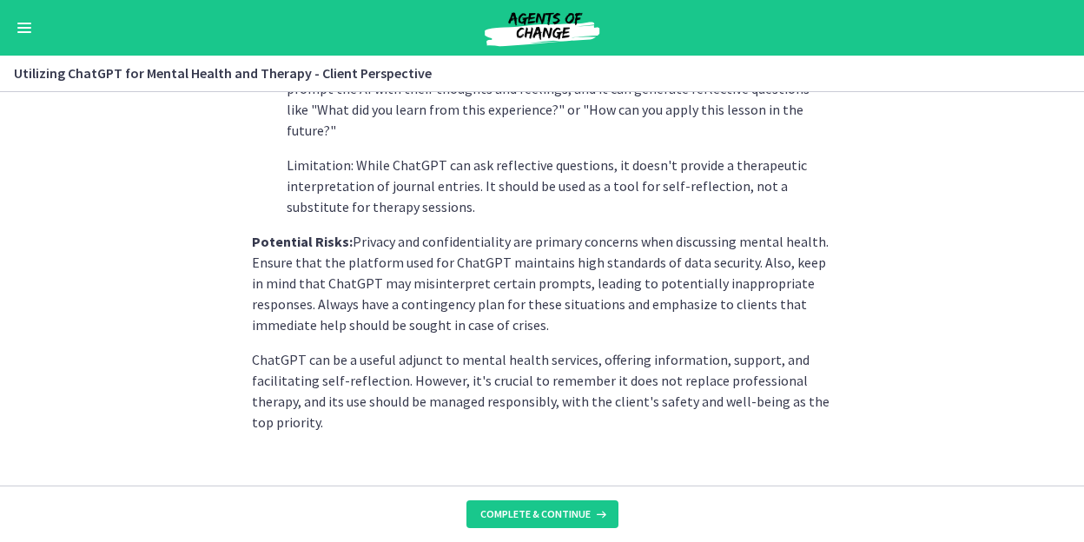
scroll to position [857, 0]
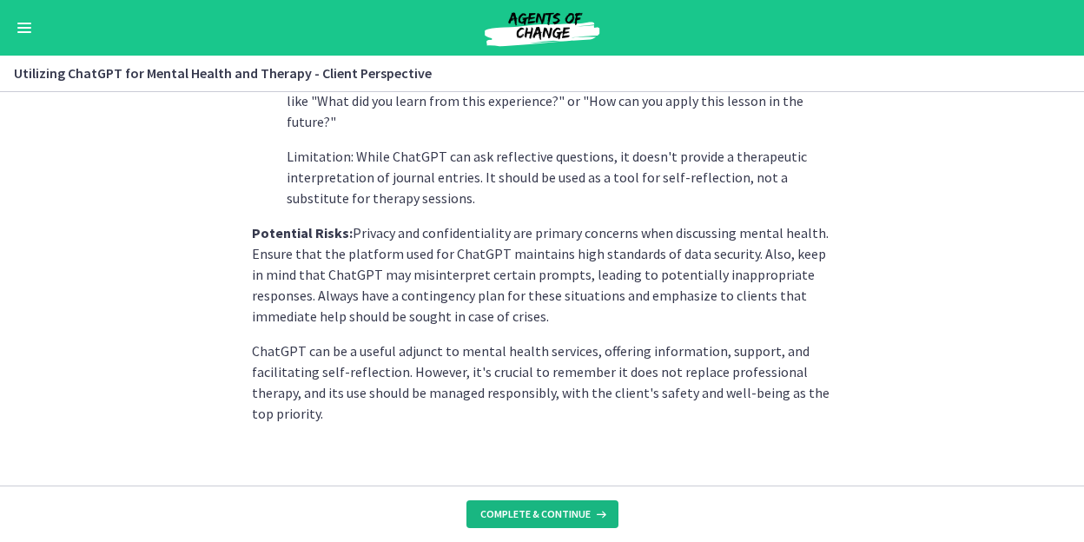
click at [548, 519] on span "Complete & continue" at bounding box center [535, 514] width 110 height 14
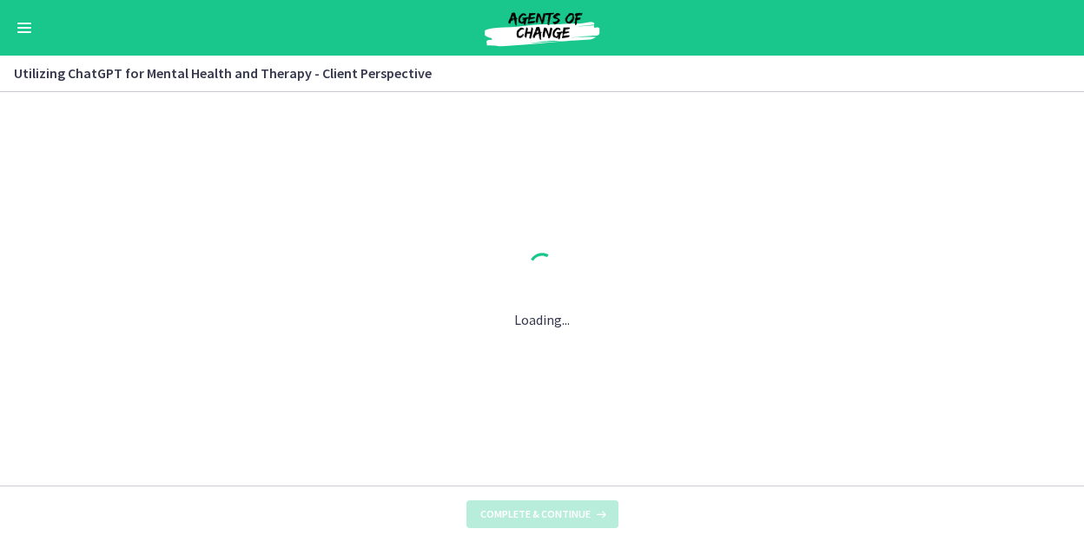
scroll to position [0, 0]
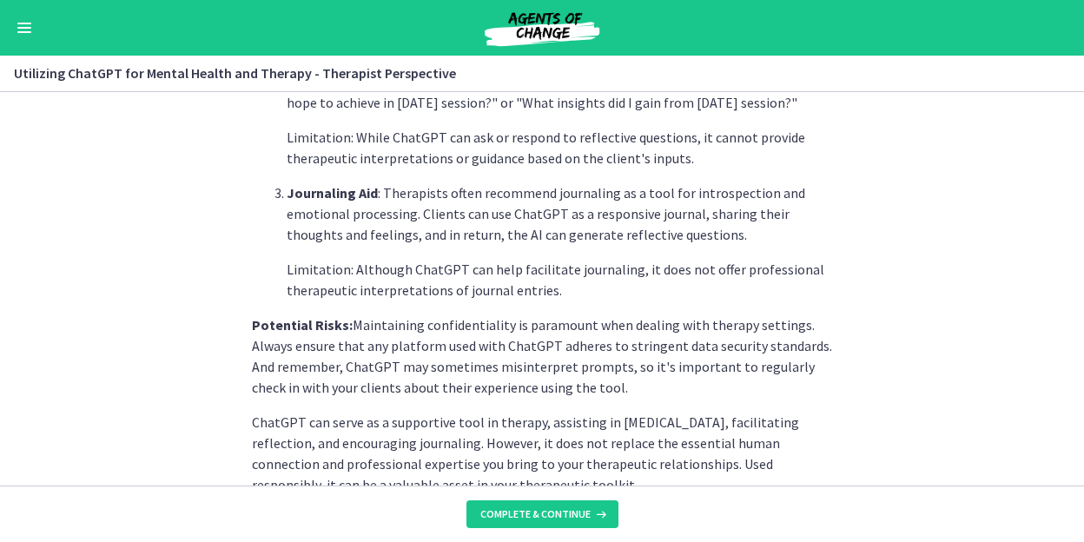
scroll to position [815, 0]
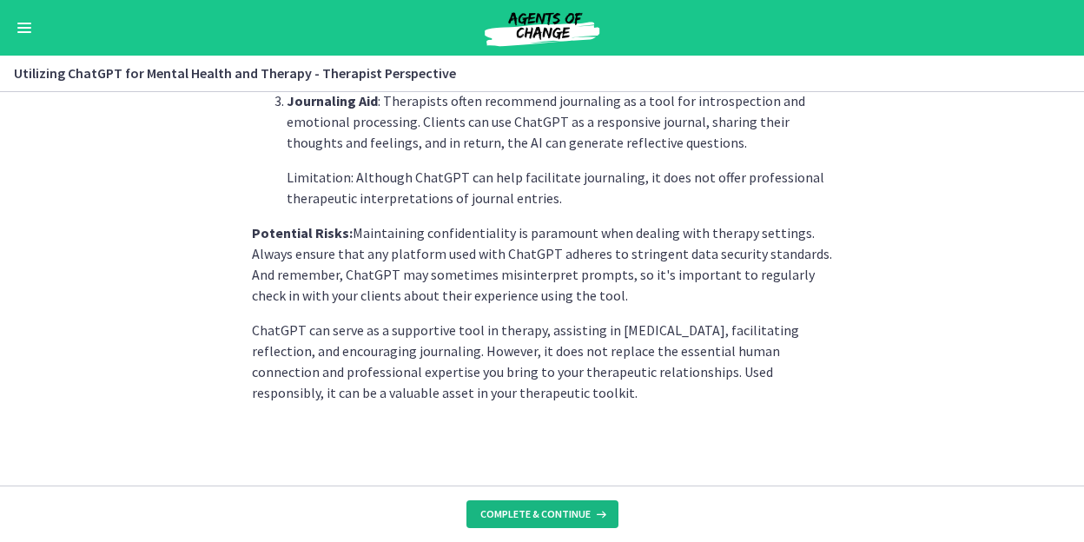
click at [601, 515] on icon at bounding box center [599, 514] width 17 height 14
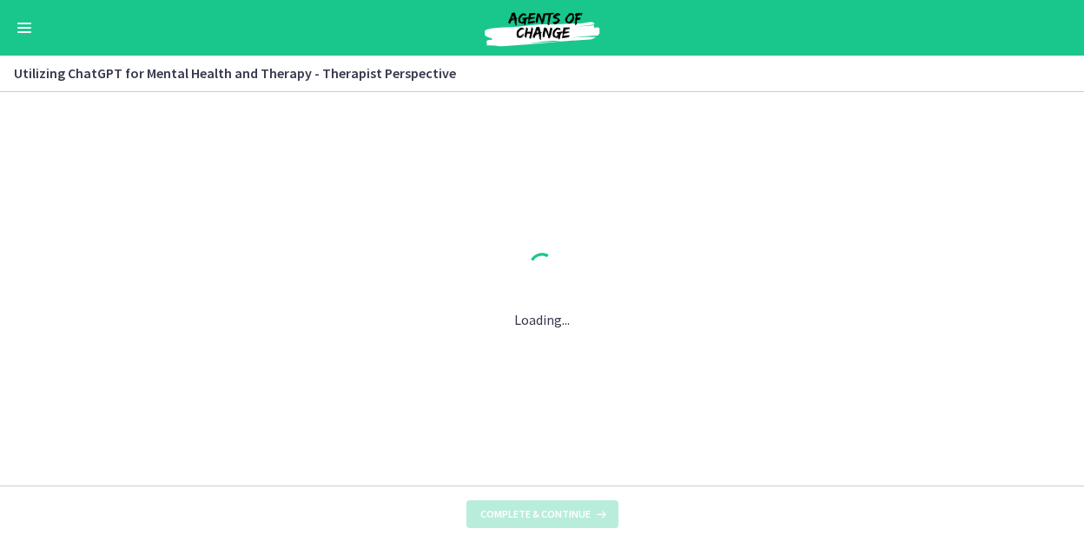
scroll to position [0, 0]
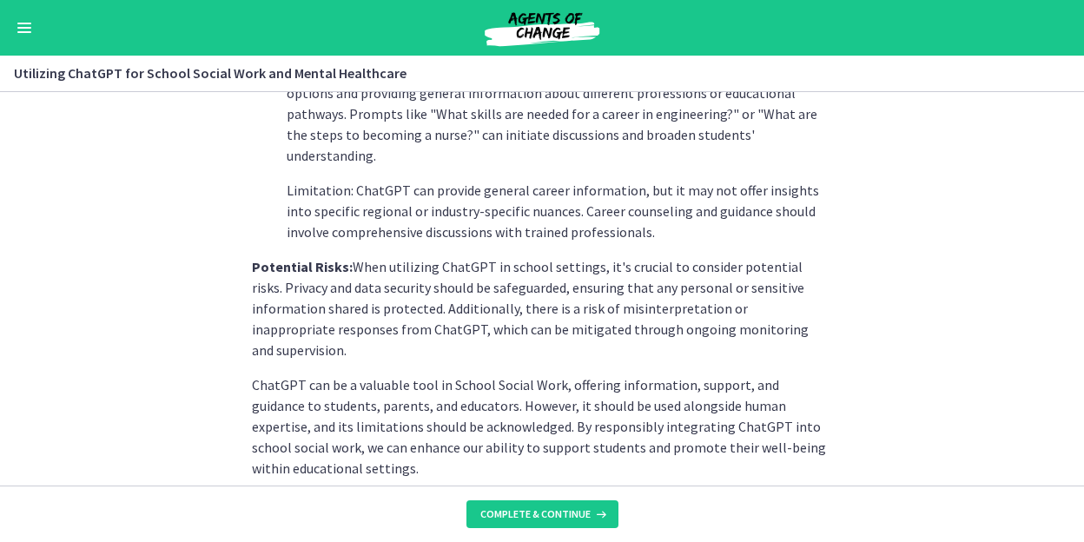
scroll to position [877, 0]
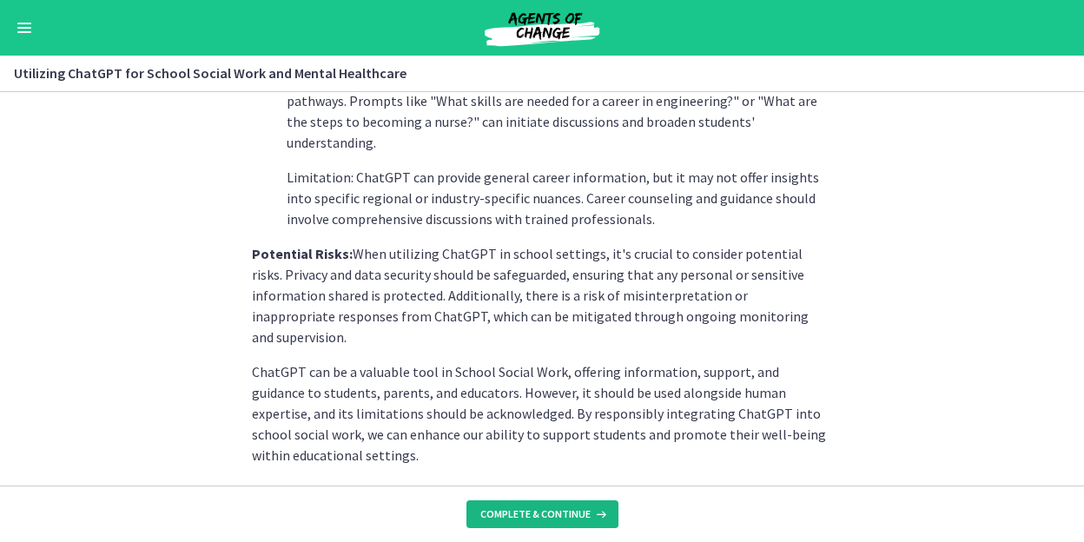
click at [582, 510] on span "Complete & continue" at bounding box center [535, 514] width 110 height 14
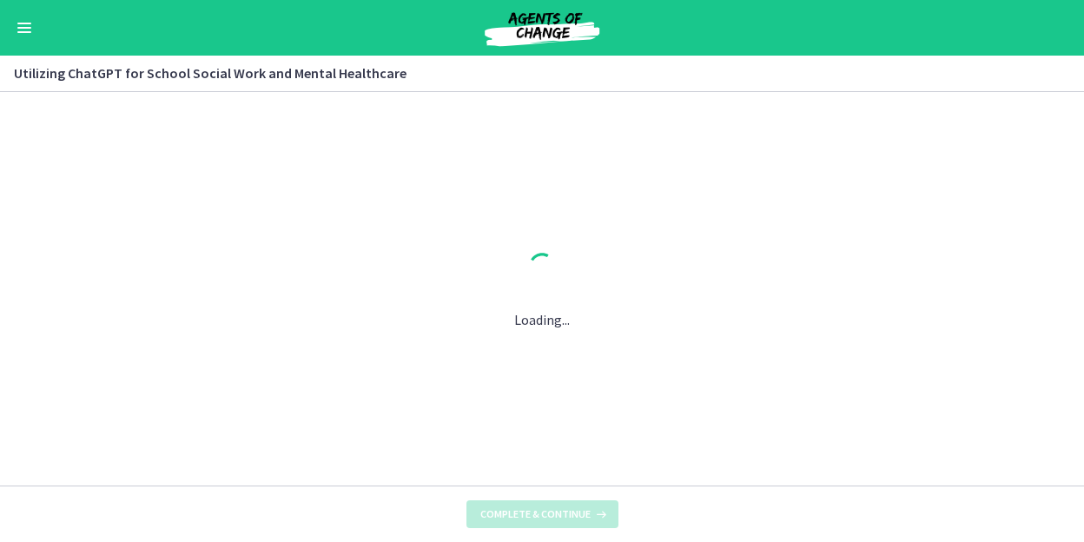
scroll to position [0, 0]
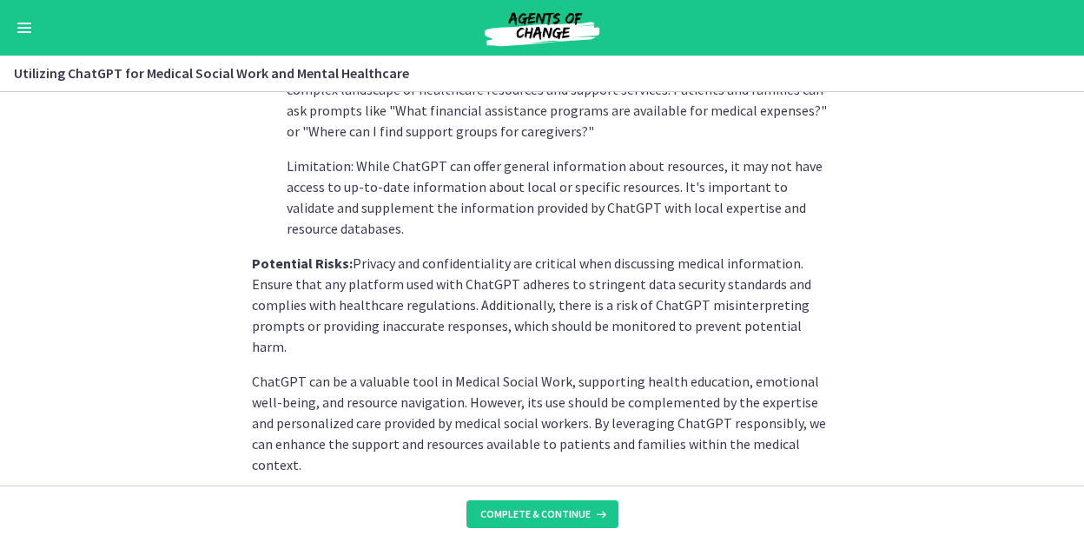
scroll to position [811, 0]
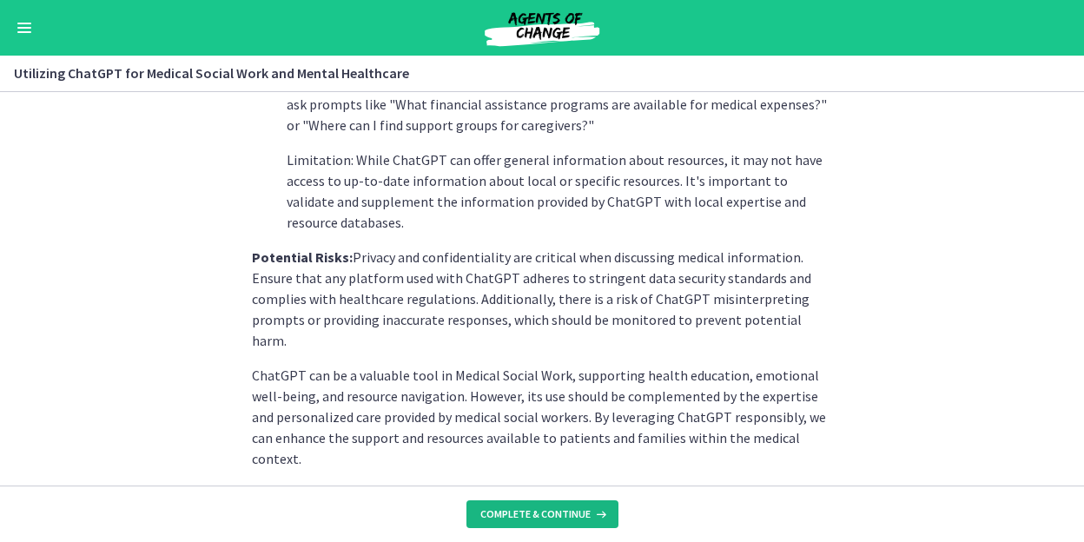
click at [575, 510] on span "Complete & continue" at bounding box center [535, 514] width 110 height 14
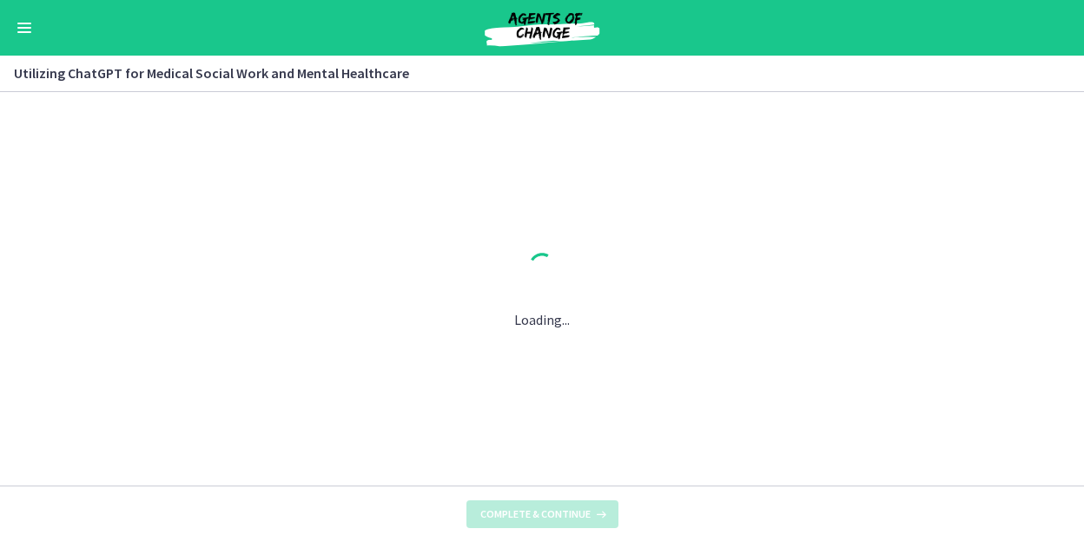
scroll to position [0, 0]
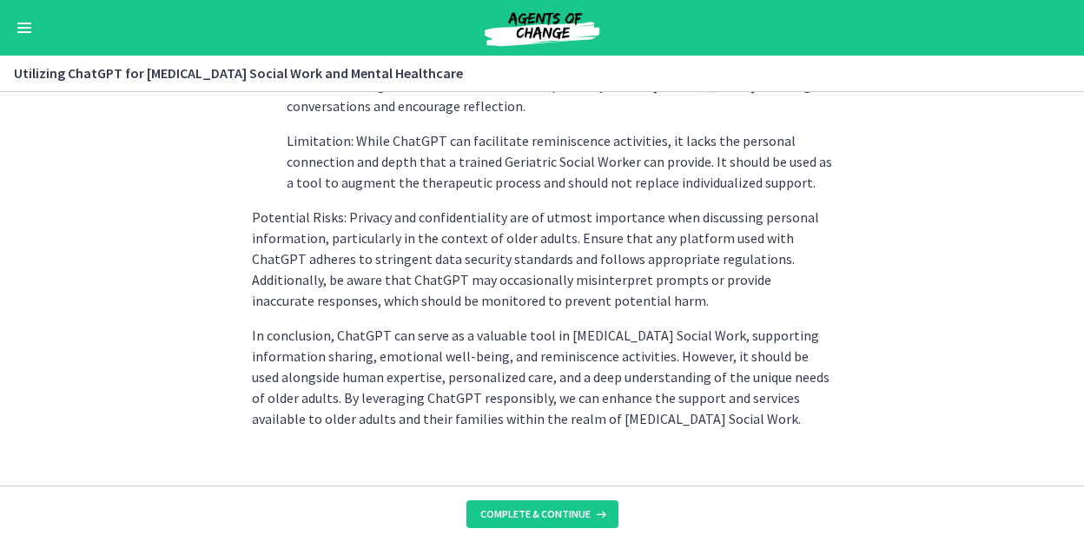
scroll to position [919, 0]
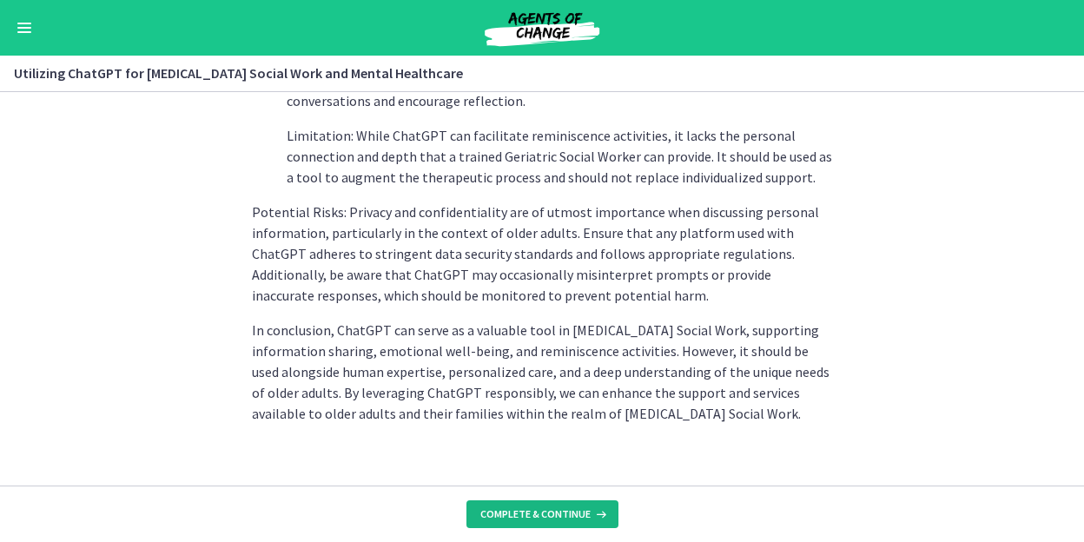
click at [605, 512] on icon at bounding box center [599, 514] width 17 height 14
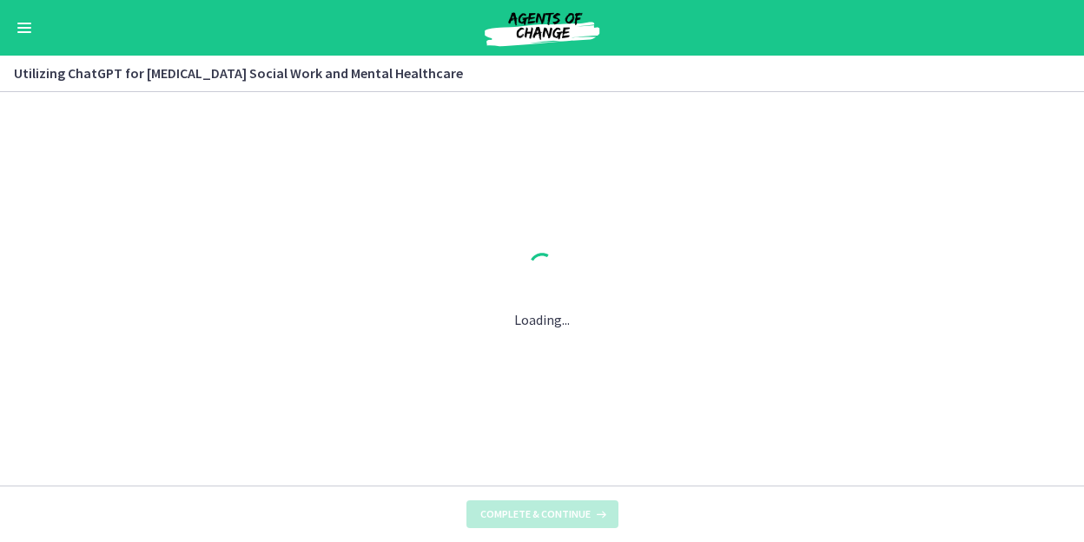
scroll to position [0, 0]
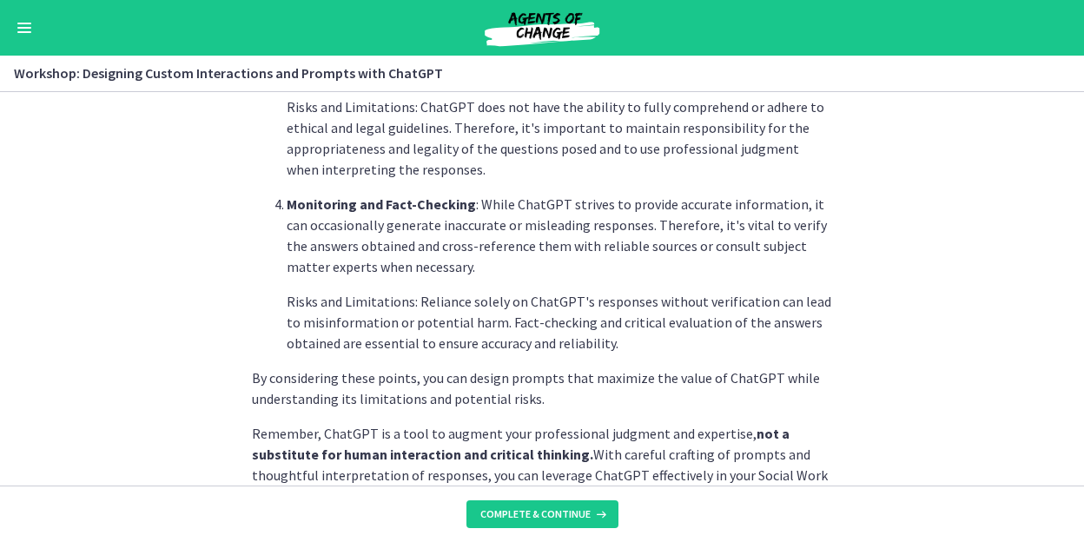
scroll to position [1065, 0]
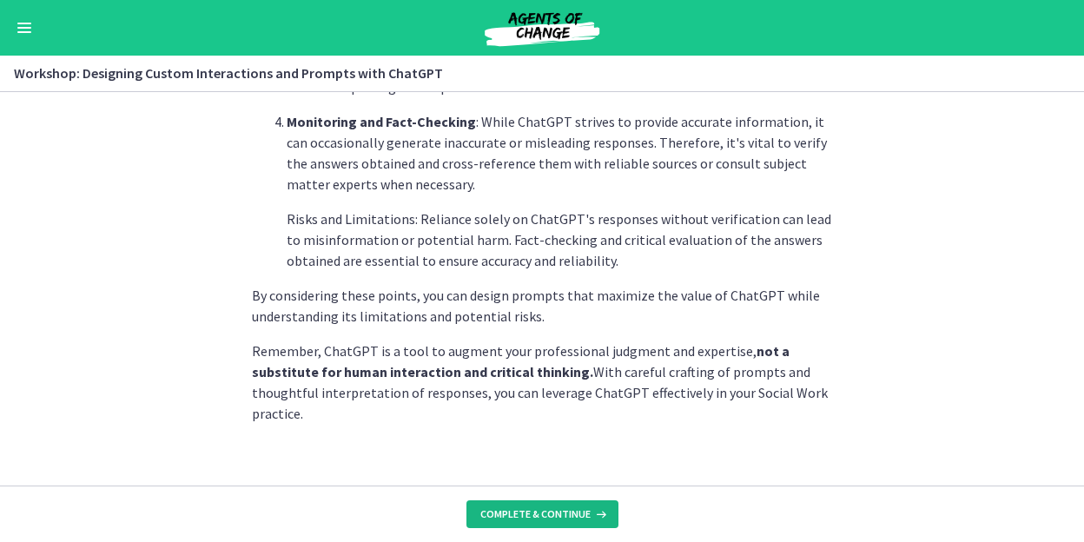
click at [605, 517] on icon at bounding box center [599, 514] width 17 height 14
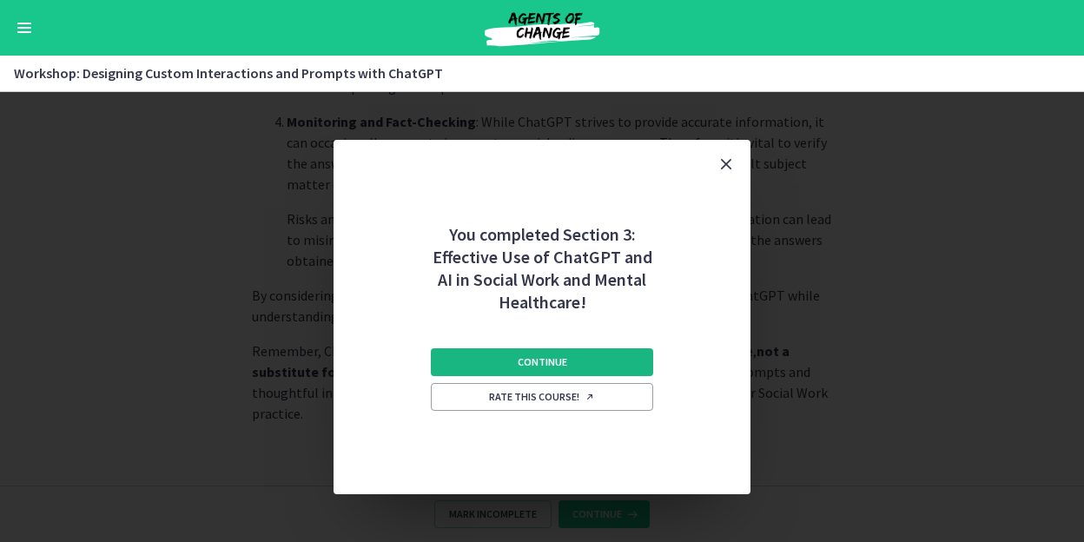
click at [596, 367] on button "Continue" at bounding box center [542, 362] width 222 height 28
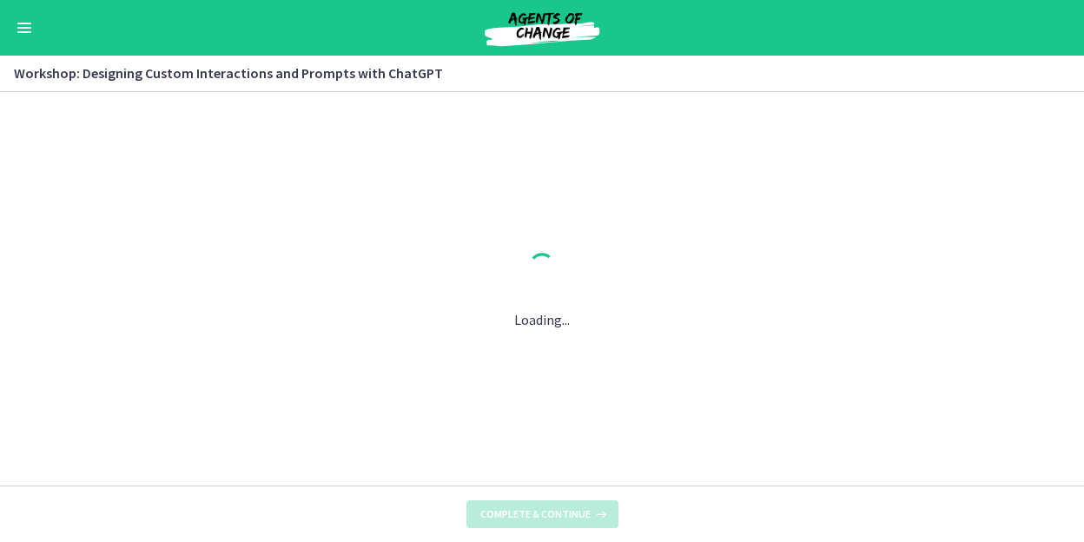
scroll to position [0, 0]
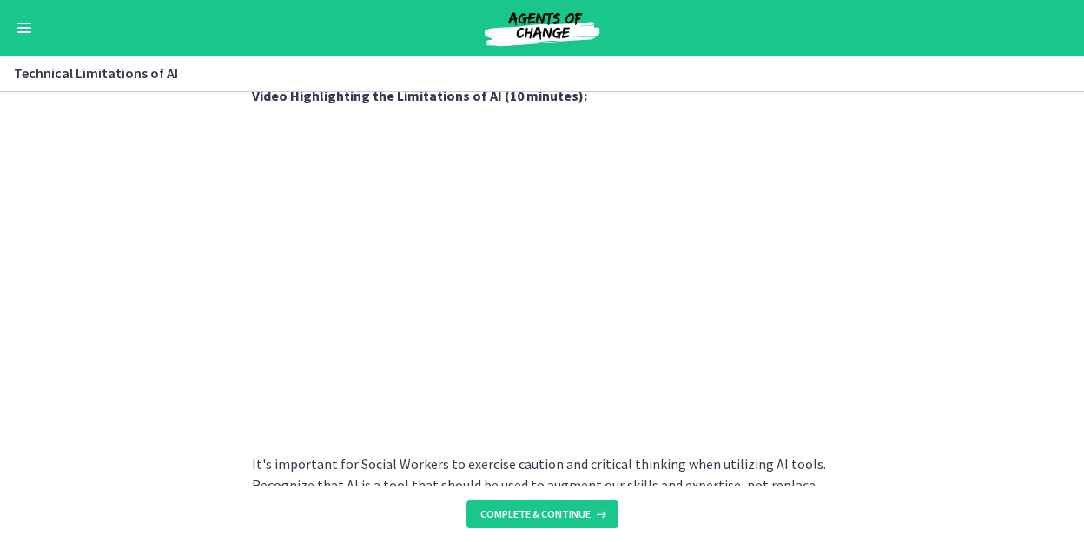
scroll to position [1161, 0]
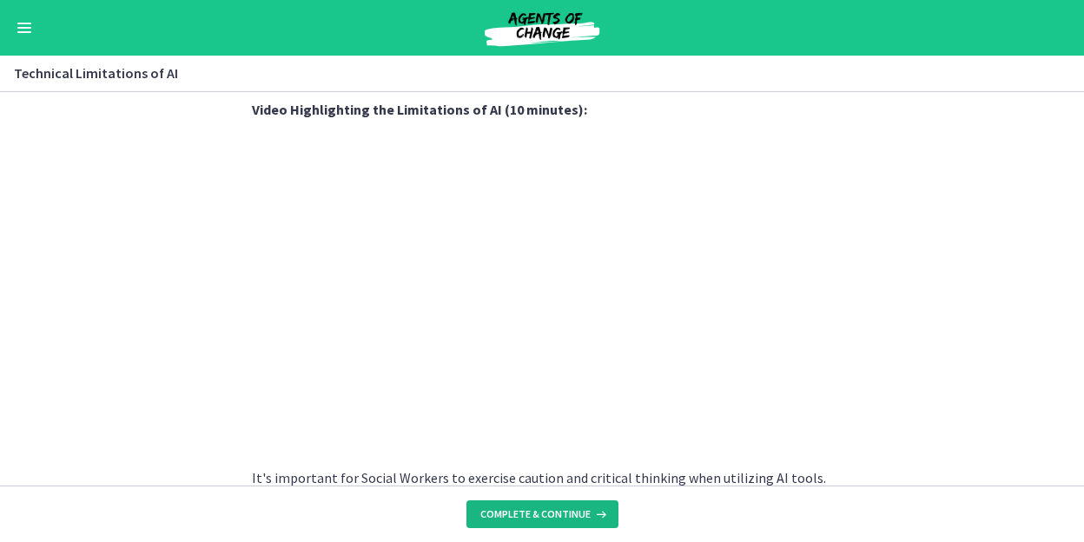
click at [572, 519] on span "Complete & continue" at bounding box center [535, 514] width 110 height 14
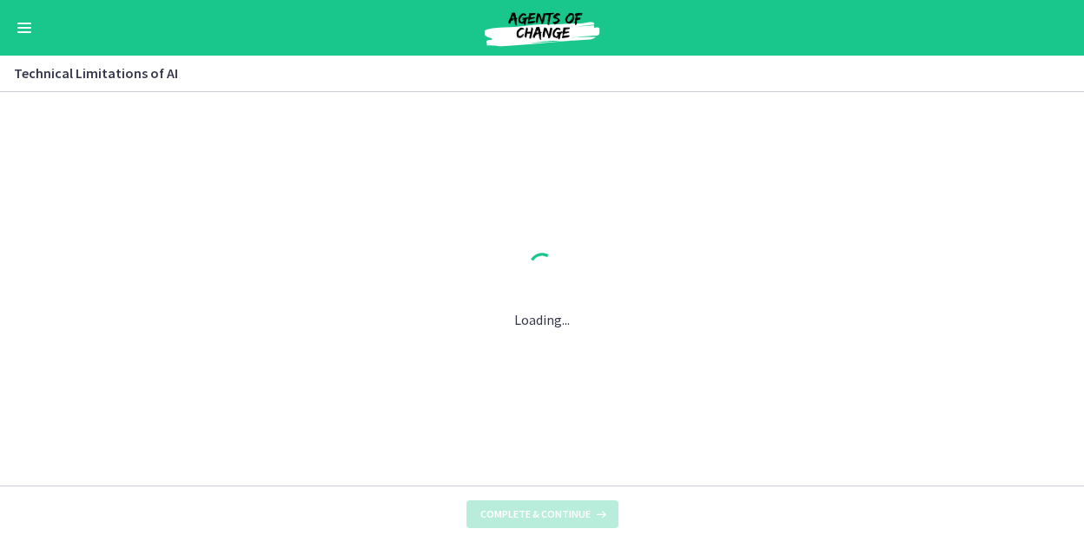
scroll to position [0, 0]
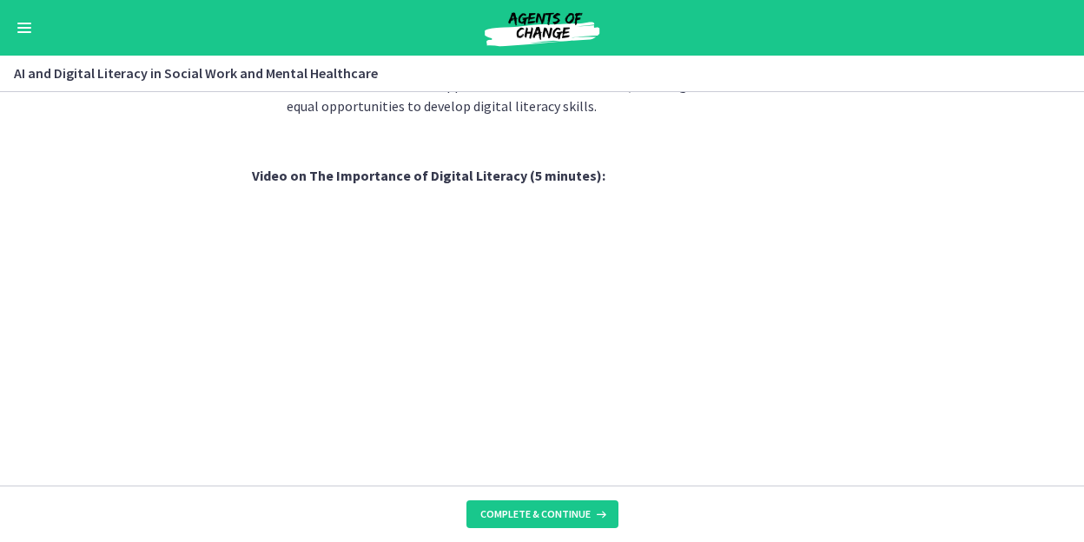
scroll to position [1461, 0]
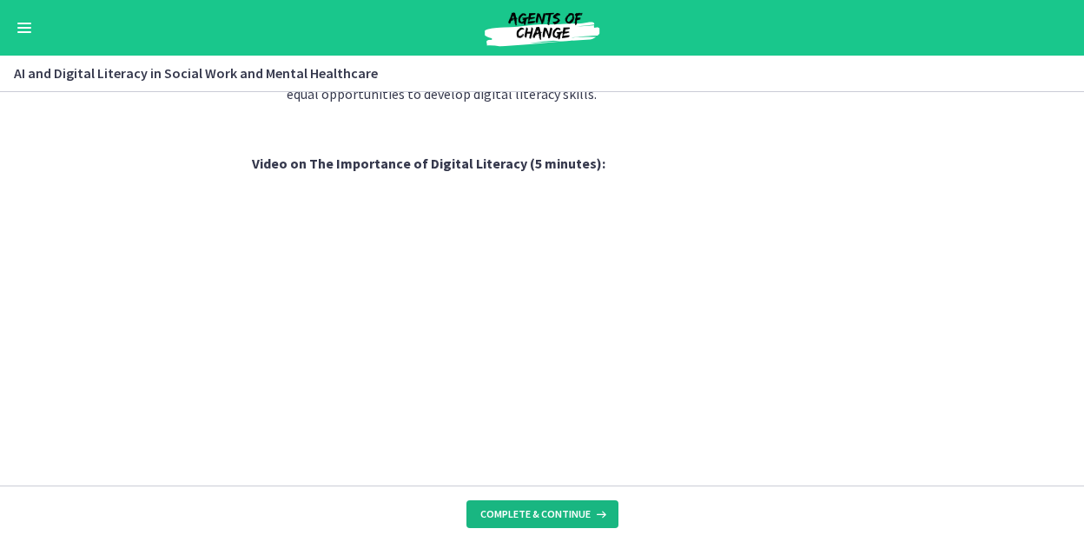
click at [540, 507] on span "Complete & continue" at bounding box center [535, 514] width 110 height 14
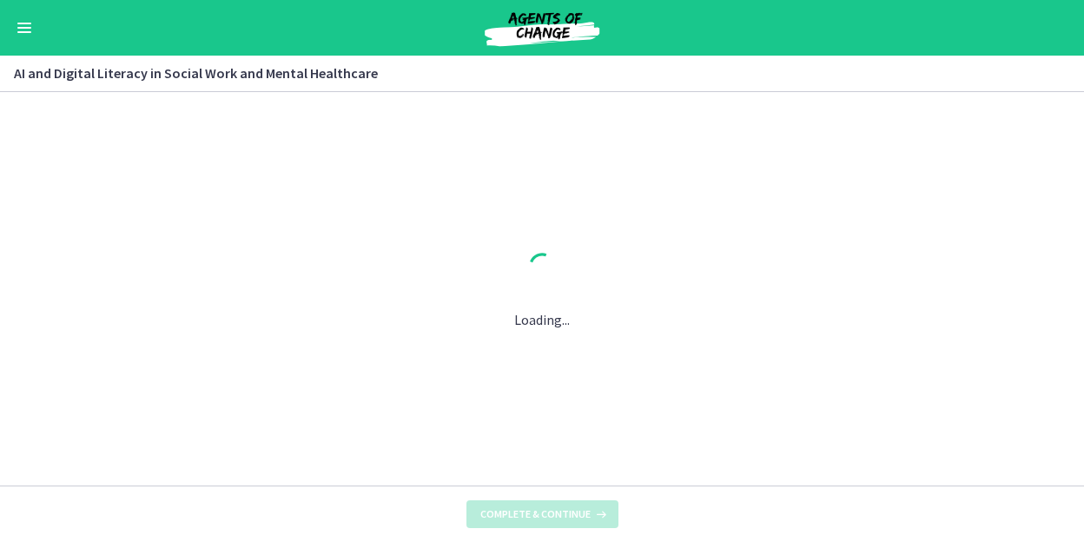
scroll to position [0, 0]
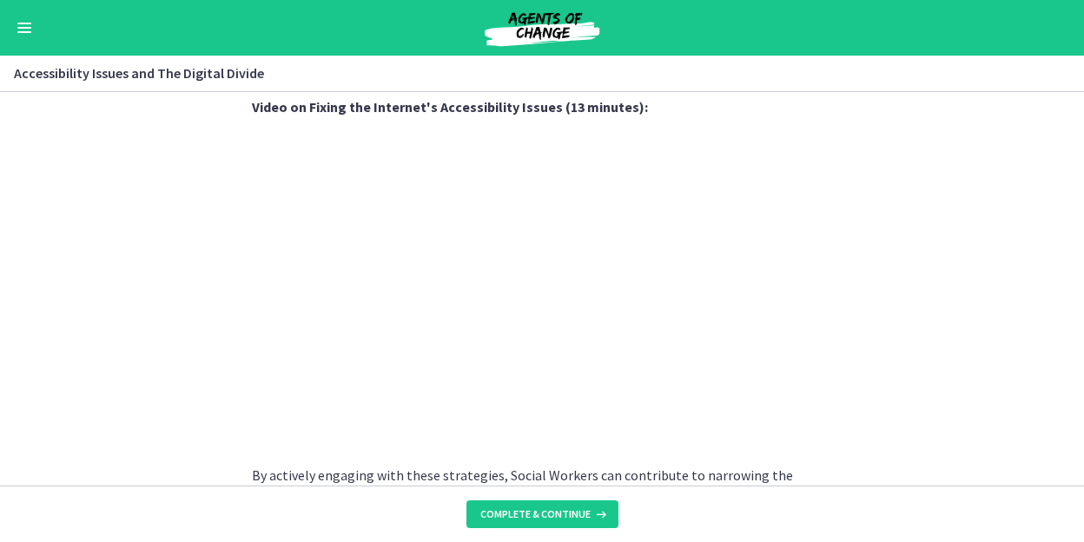
scroll to position [1404, 0]
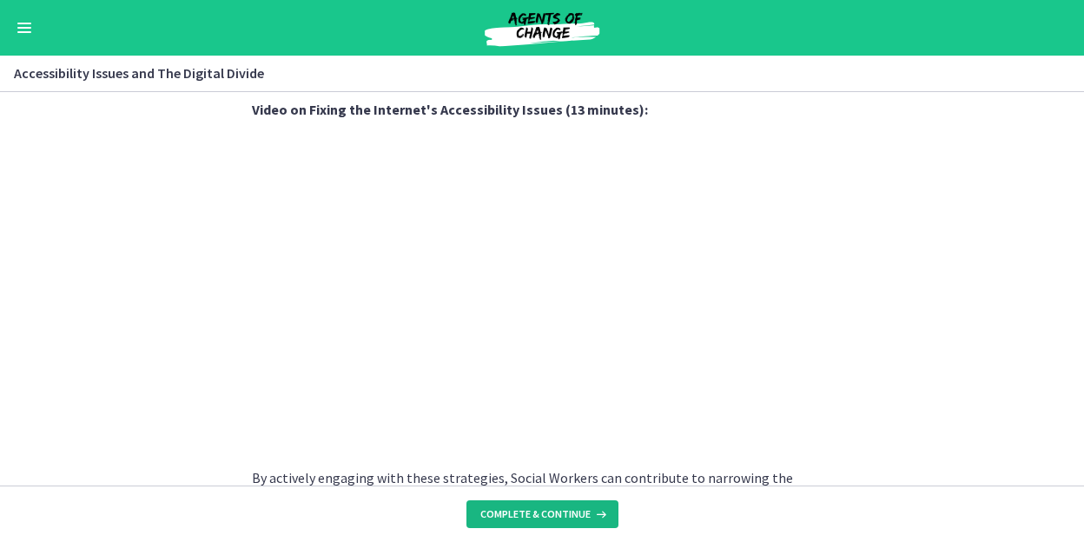
click at [566, 507] on span "Complete & continue" at bounding box center [535, 514] width 110 height 14
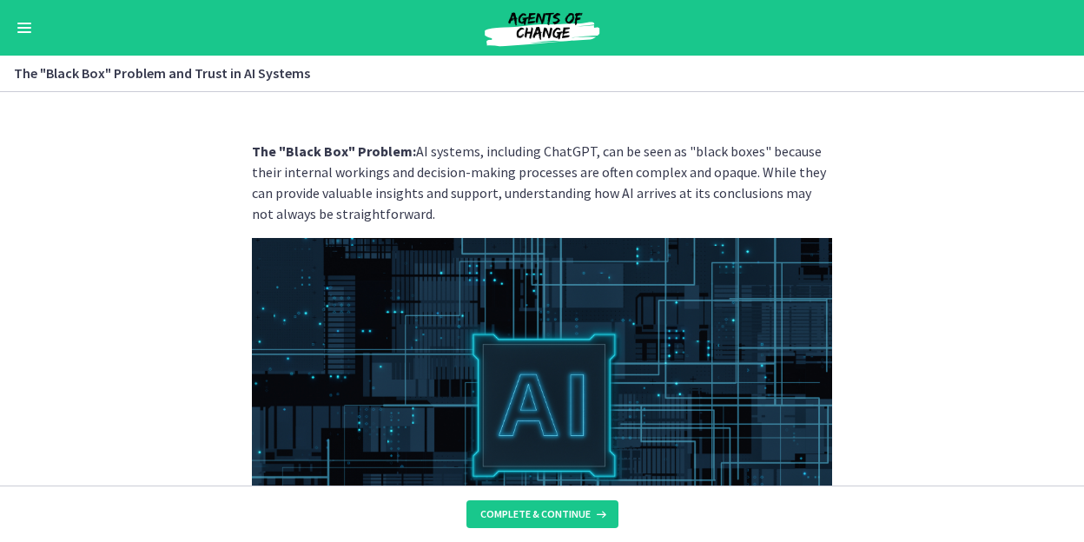
click at [926, 396] on section "The "Black Box" Problem: AI systems, including ChatGPT, can be seen as "black b…" at bounding box center [542, 289] width 1084 height 394
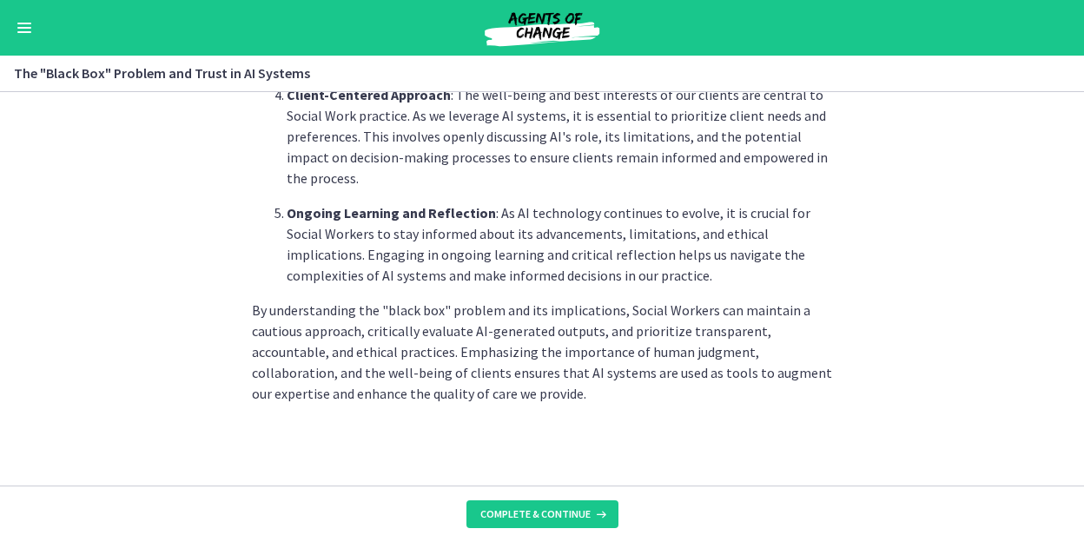
scroll to position [982, 0]
click at [559, 513] on span "Complete & continue" at bounding box center [535, 514] width 110 height 14
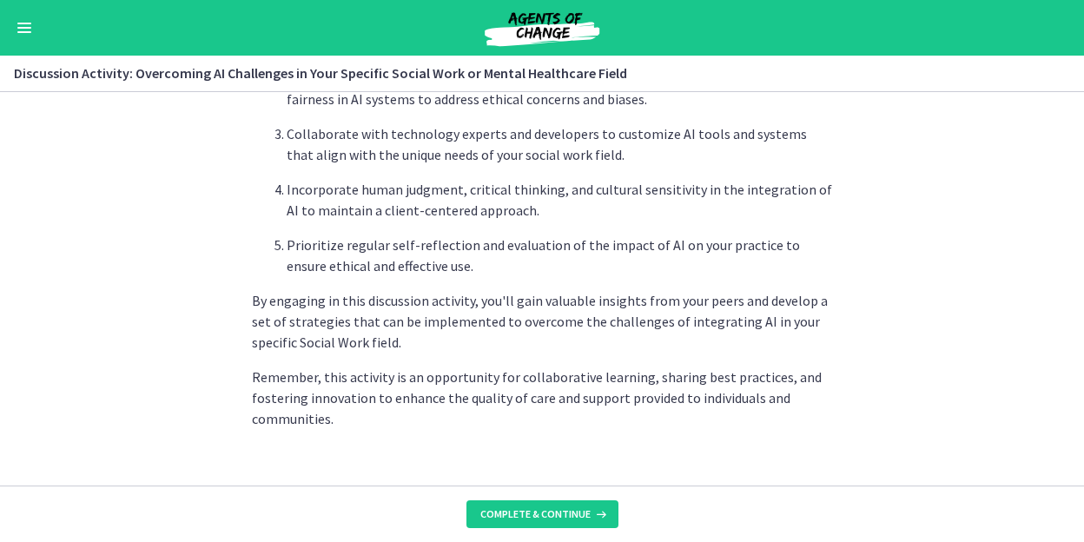
scroll to position [1190, 0]
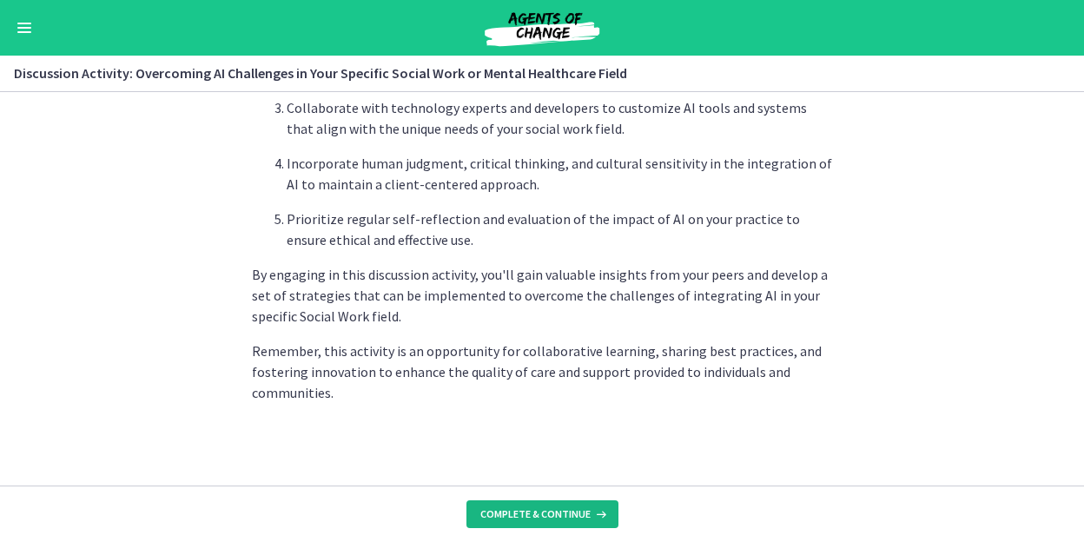
click at [537, 513] on span "Complete & continue" at bounding box center [535, 514] width 110 height 14
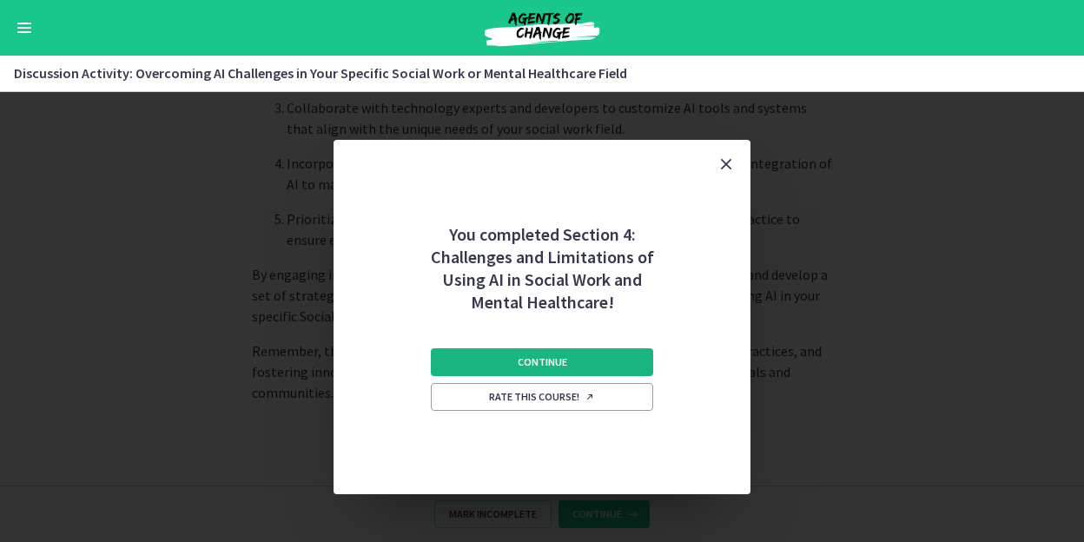
click at [582, 361] on button "Continue" at bounding box center [542, 362] width 222 height 28
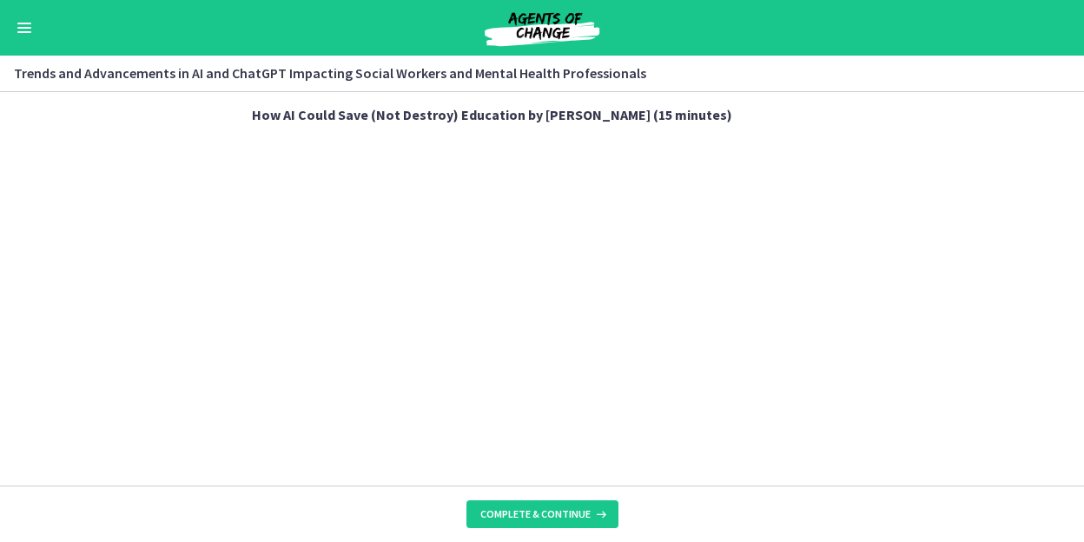
scroll to position [1287, 0]
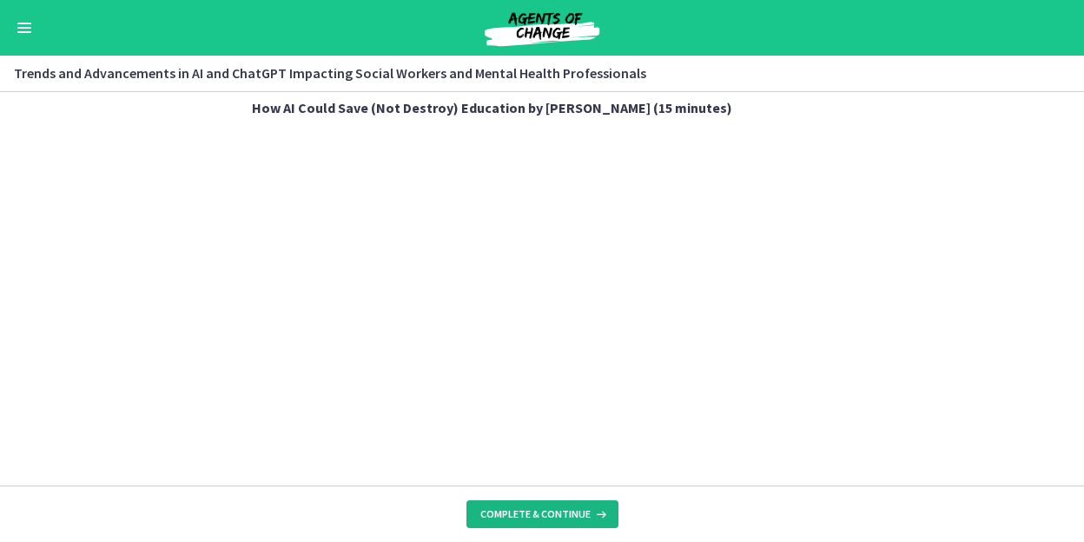
click at [566, 508] on span "Complete & continue" at bounding box center [535, 514] width 110 height 14
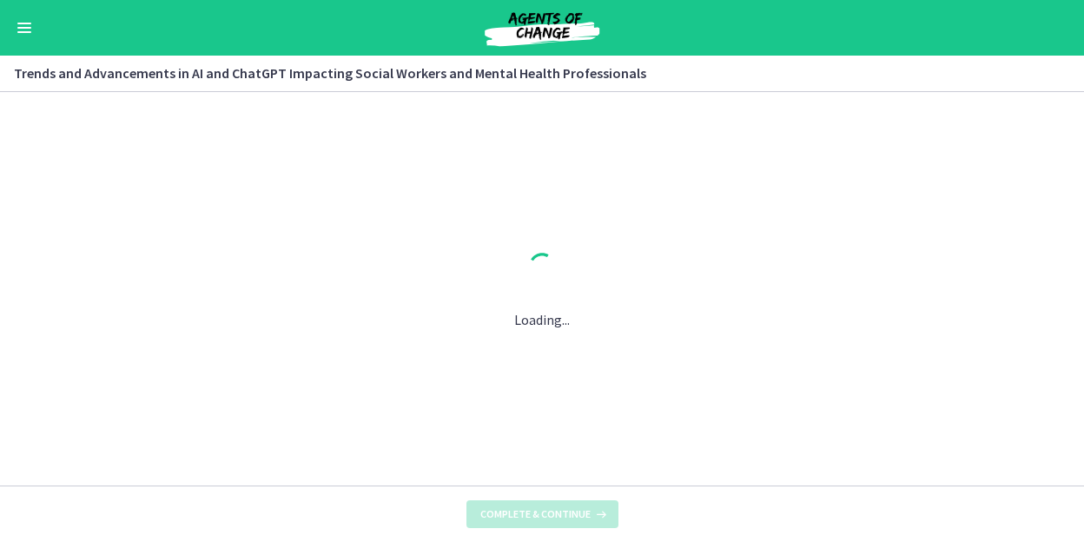
scroll to position [0, 0]
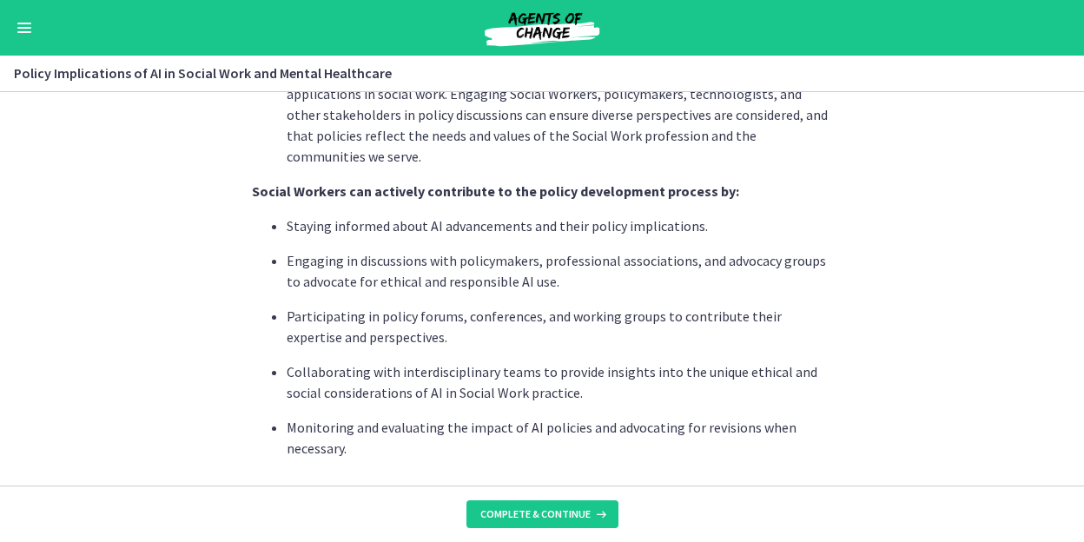
scroll to position [1131, 0]
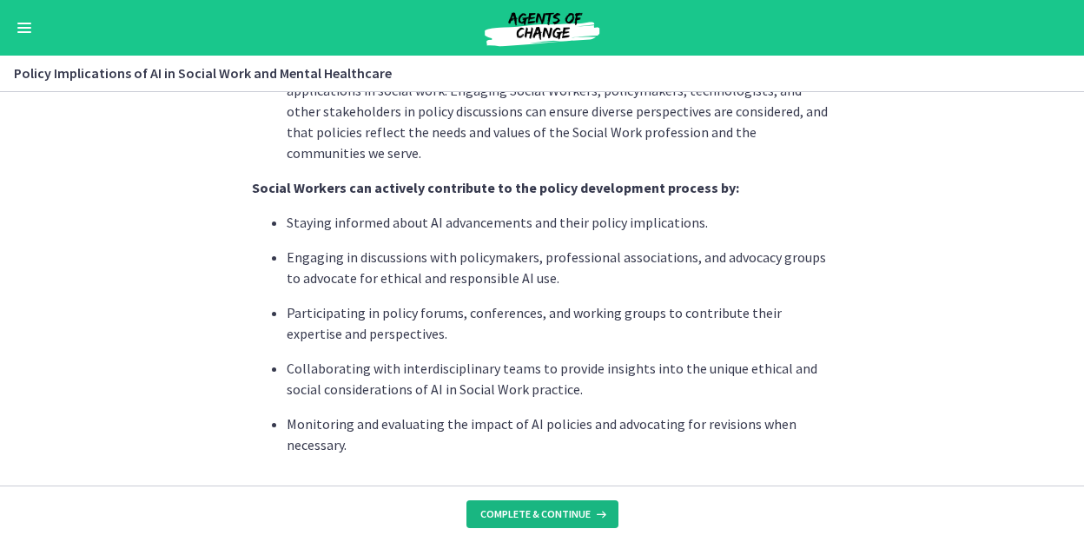
click at [573, 506] on button "Complete & continue" at bounding box center [543, 514] width 152 height 28
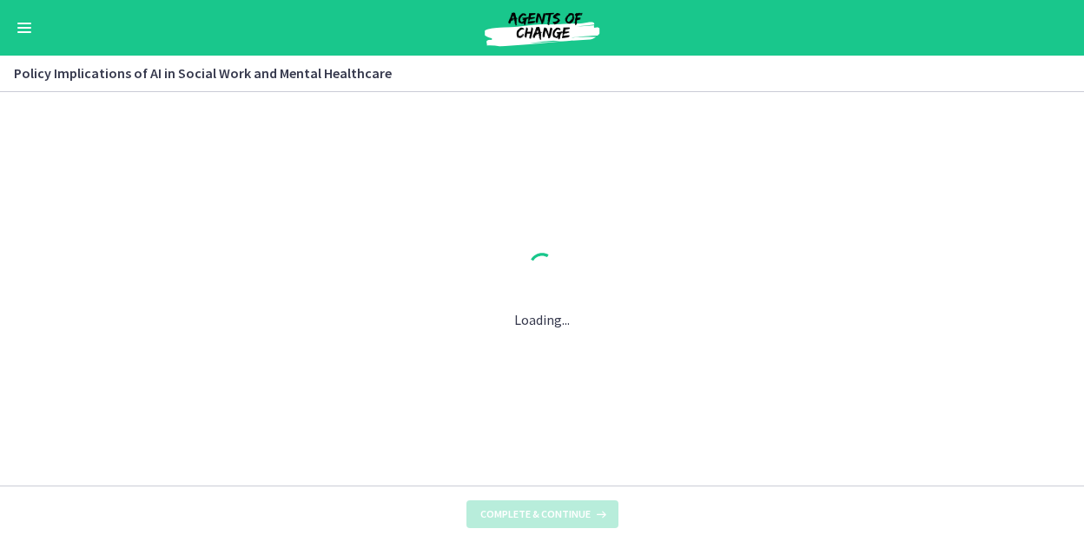
scroll to position [0, 0]
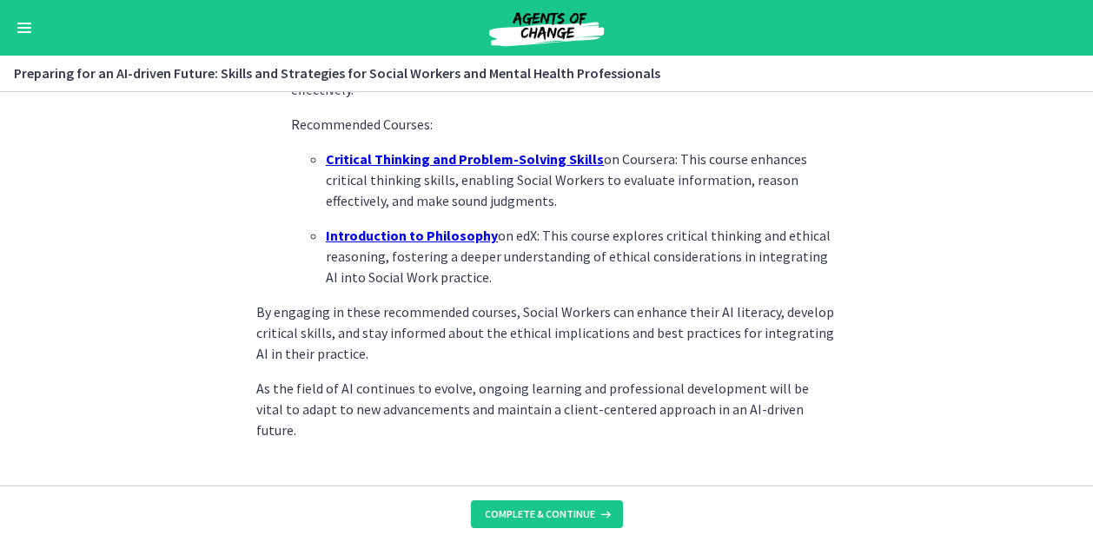
scroll to position [1354, 0]
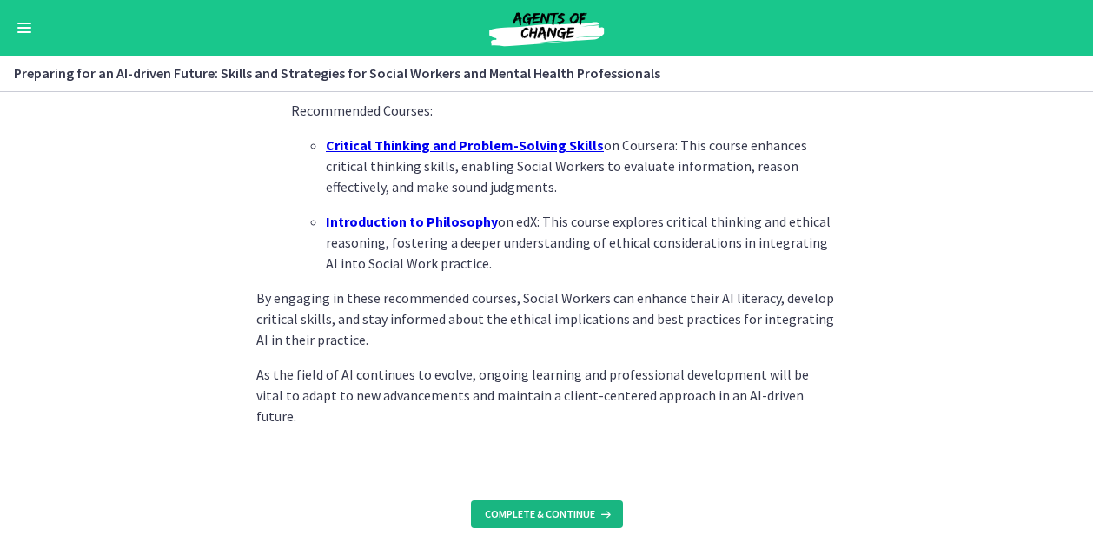
click at [584, 513] on span "Complete & continue" at bounding box center [540, 514] width 110 height 14
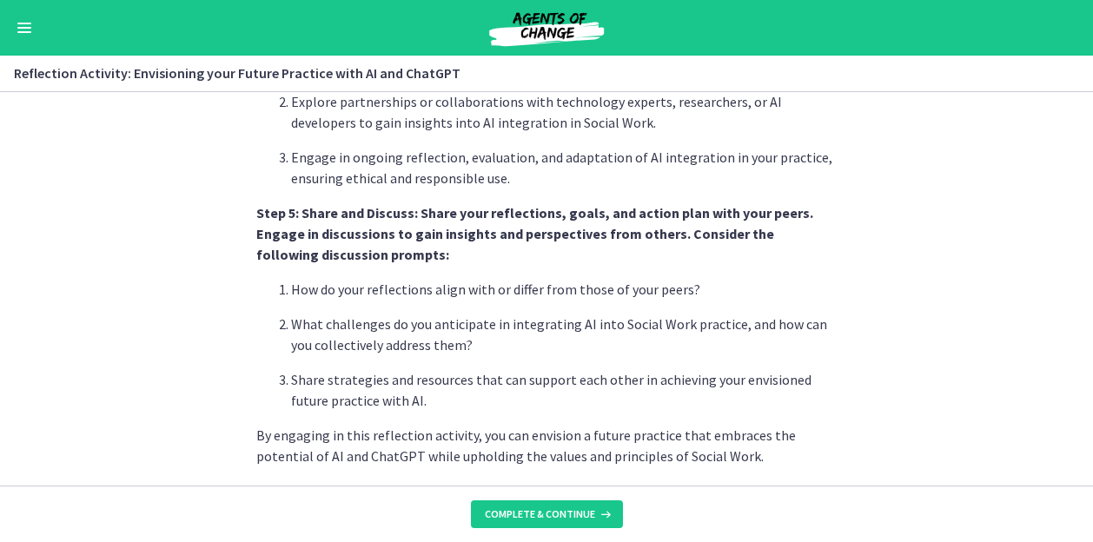
scroll to position [1593, 0]
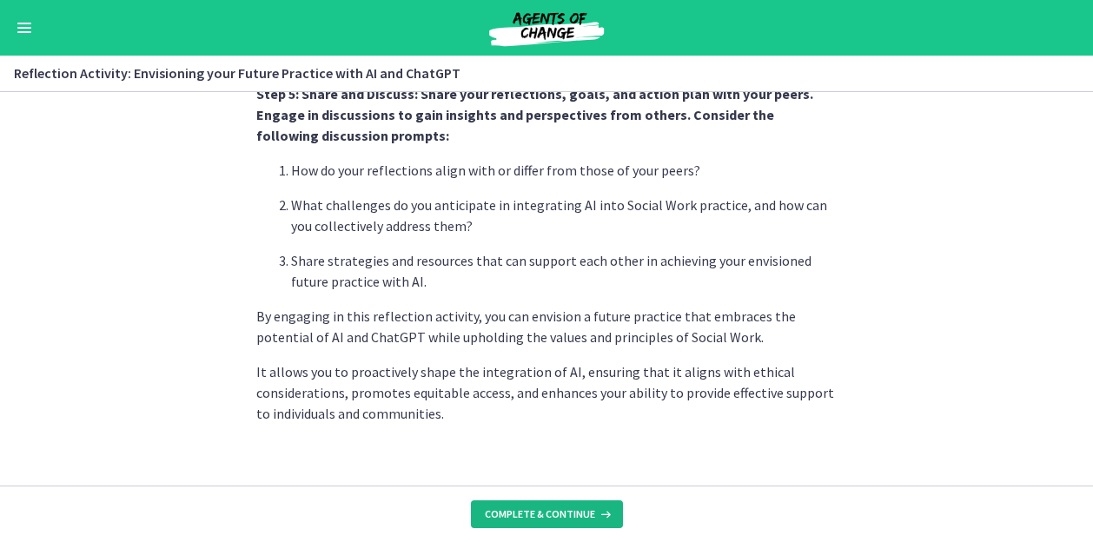
click at [572, 515] on span "Complete & continue" at bounding box center [540, 514] width 110 height 14
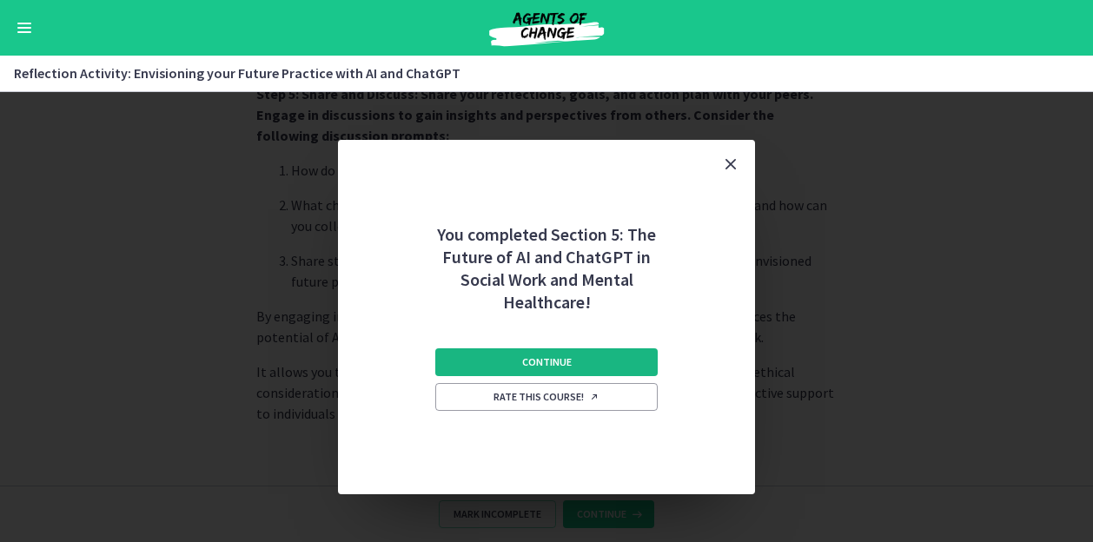
click at [596, 350] on button "Continue" at bounding box center [546, 362] width 222 height 28
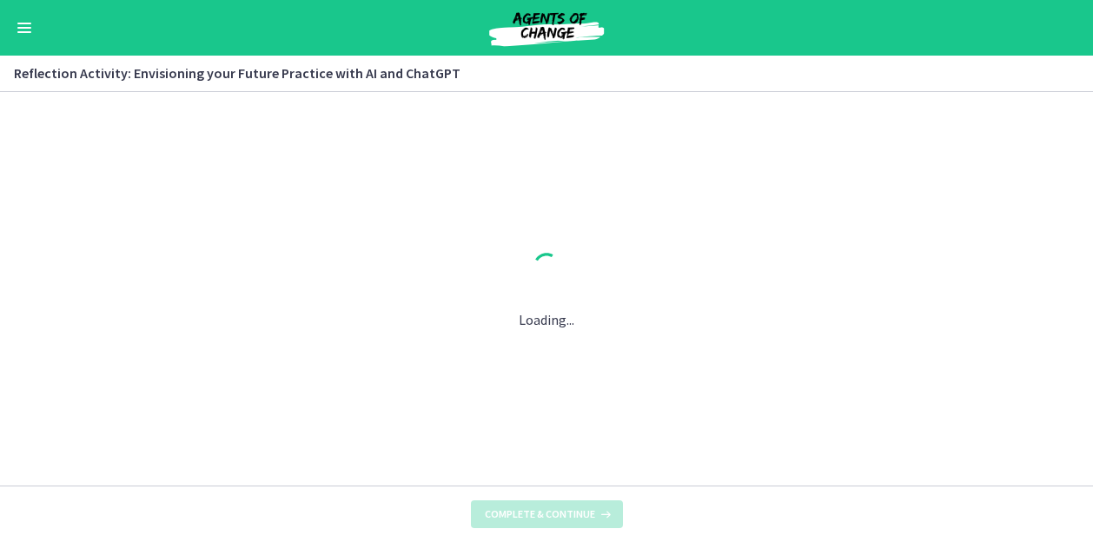
scroll to position [0, 0]
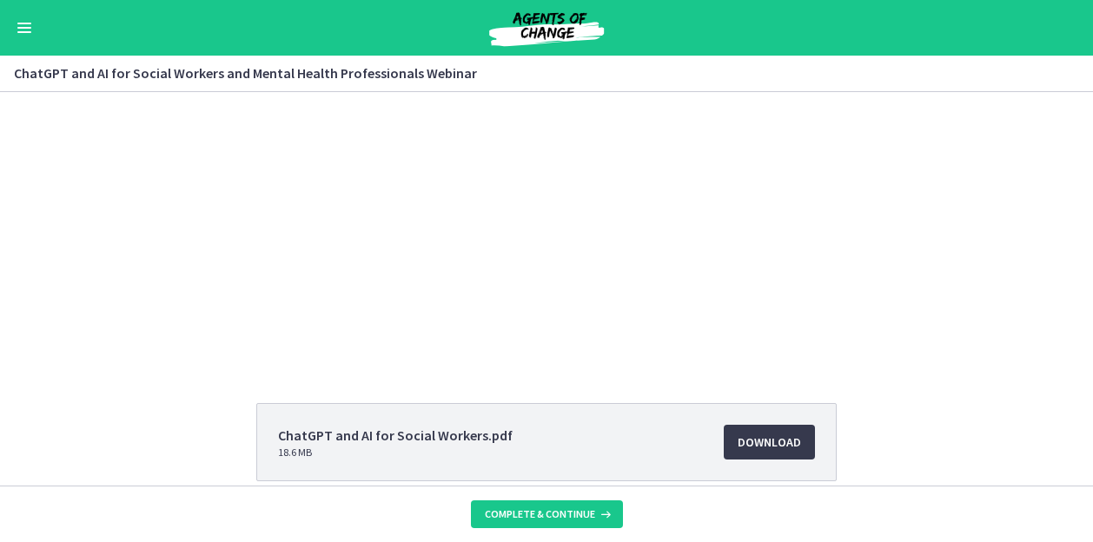
scroll to position [36, 0]
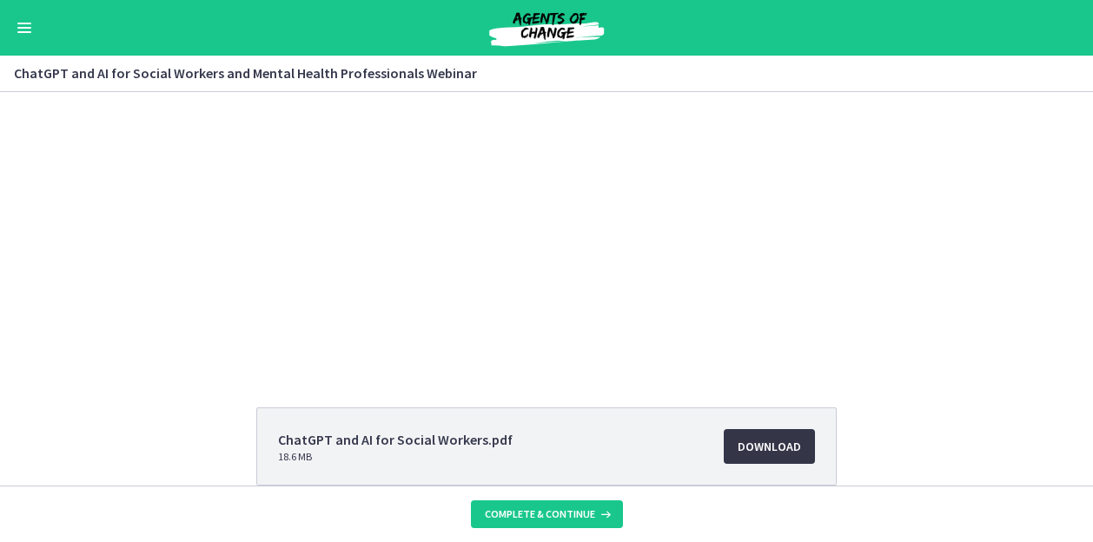
click at [759, 445] on span "Download Opens in a new window" at bounding box center [769, 446] width 63 height 21
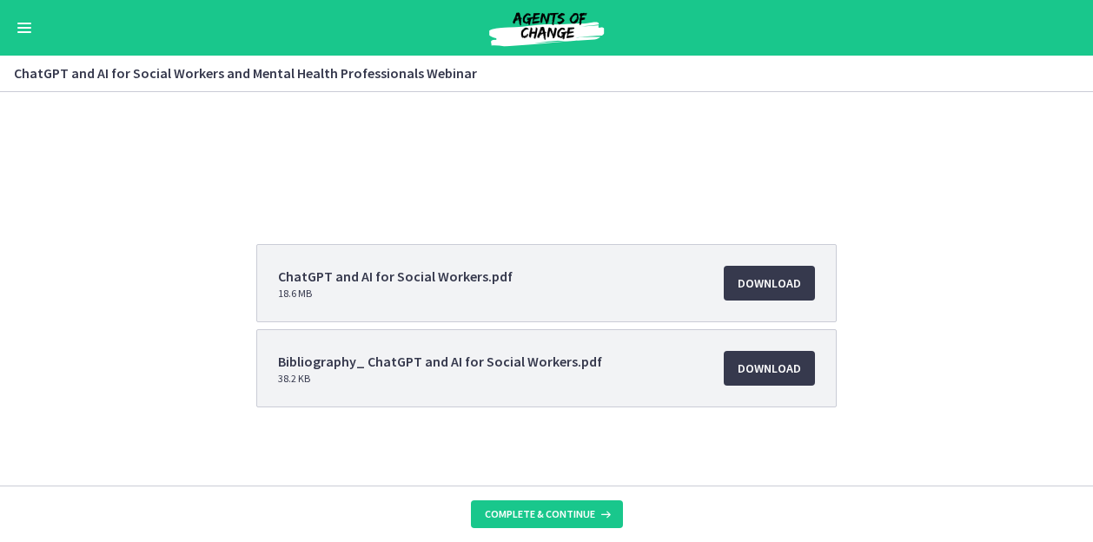
scroll to position [203, 0]
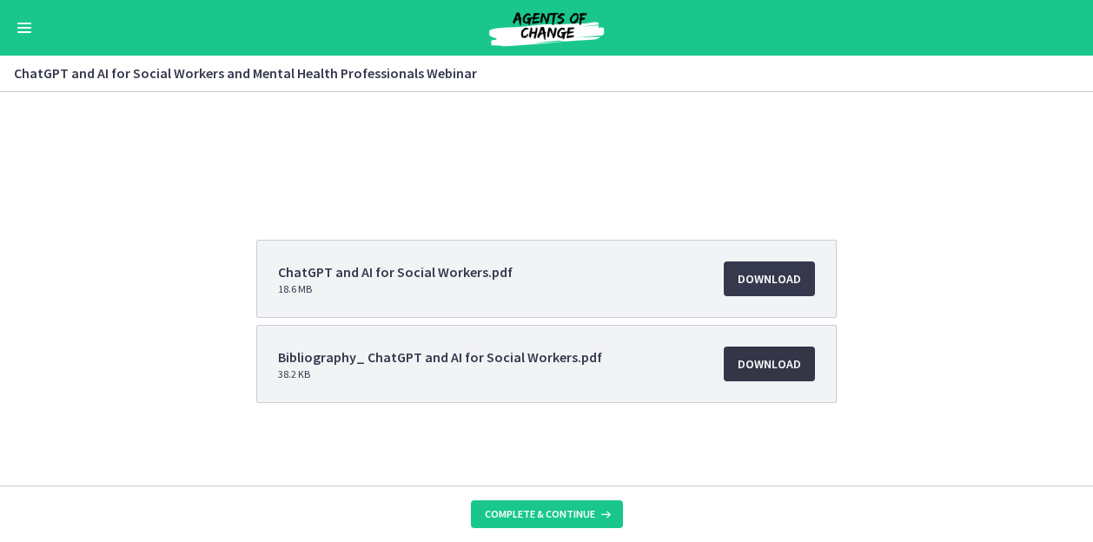
click at [781, 367] on span "Download Opens in a new window" at bounding box center [769, 364] width 63 height 21
click at [943, 289] on div "ChatGPT and AI for Social Workers.pdf 18.6 MB Download Opens in a new window Bi…" at bounding box center [546, 363] width 1093 height 247
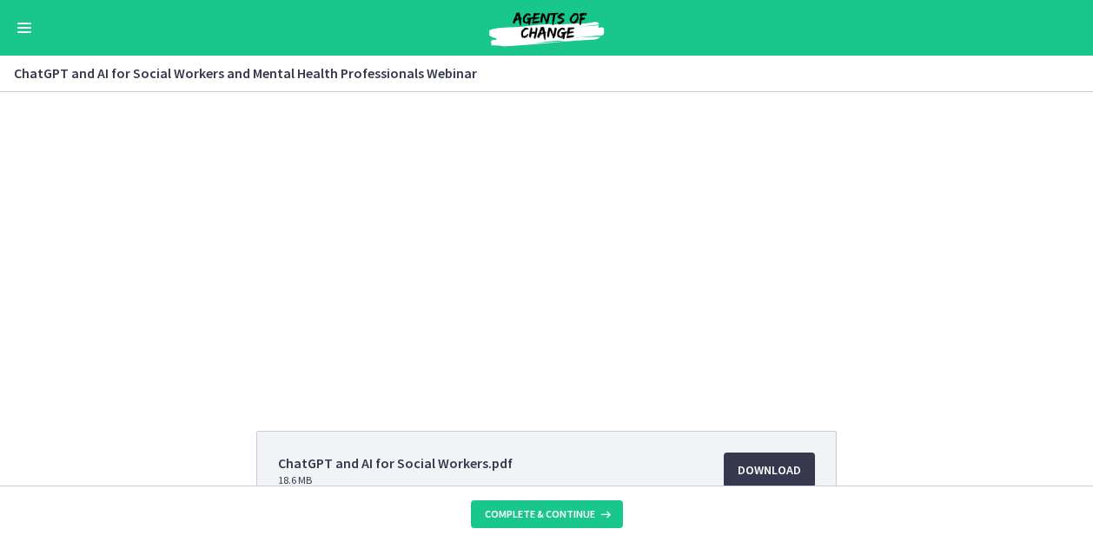
scroll to position [0, 0]
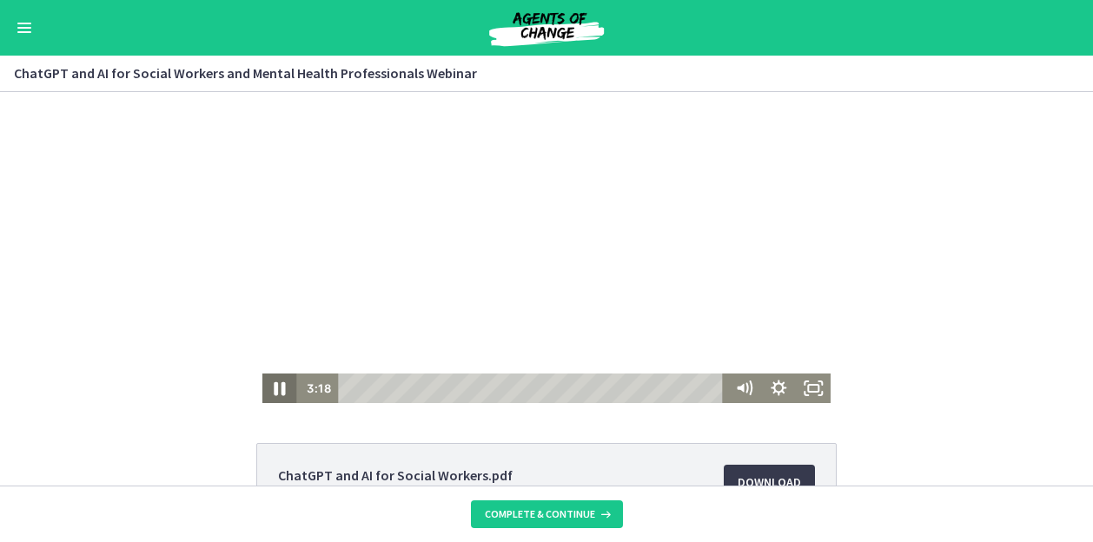
click at [271, 395] on icon "Pause" at bounding box center [280, 389] width 42 height 36
click at [271, 395] on icon "Play Video" at bounding box center [280, 389] width 35 height 30
